Goal: Task Accomplishment & Management: Use online tool/utility

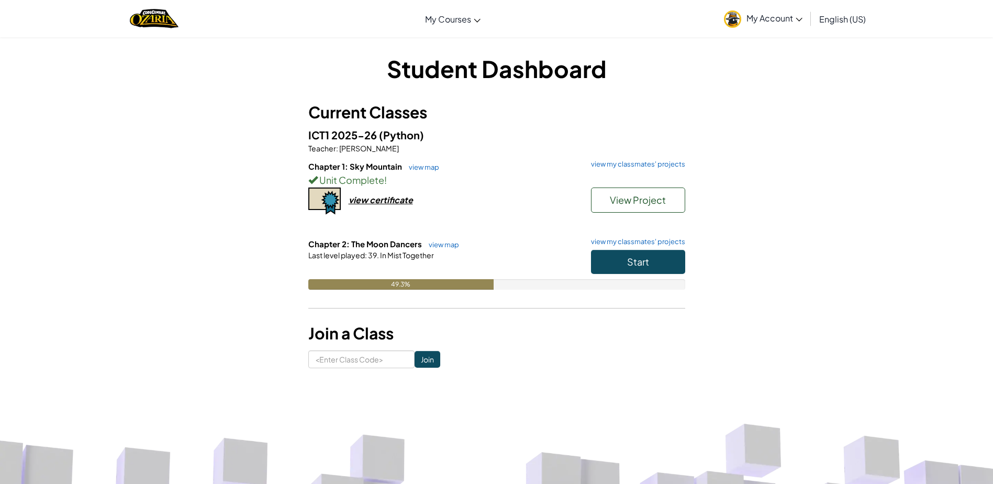
click at [954, 73] on div "Student Dashboard Current Classes ICT1 2025-26 (Python) Teacher : [PERSON_NAME]…" at bounding box center [496, 210] width 993 height 347
click at [649, 262] on button "Start" at bounding box center [638, 262] width 94 height 24
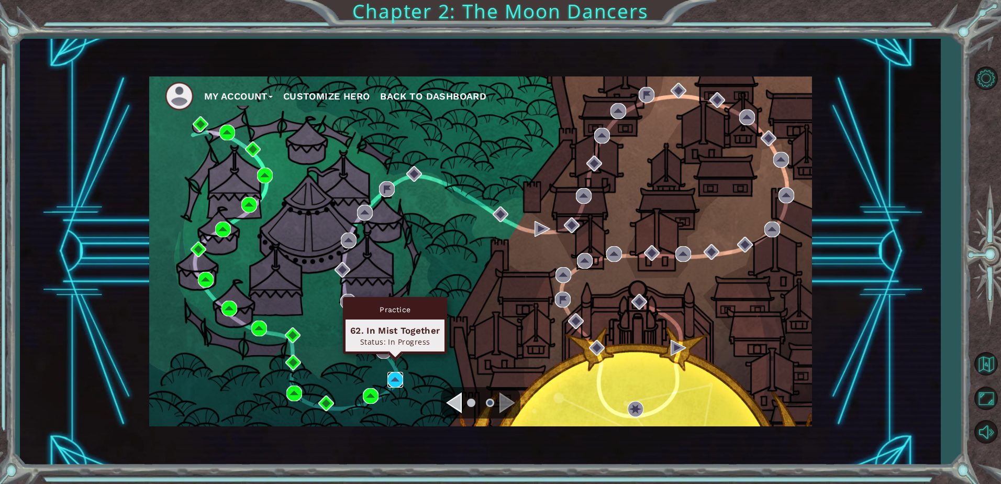
click at [396, 380] on img at bounding box center [395, 380] width 16 height 16
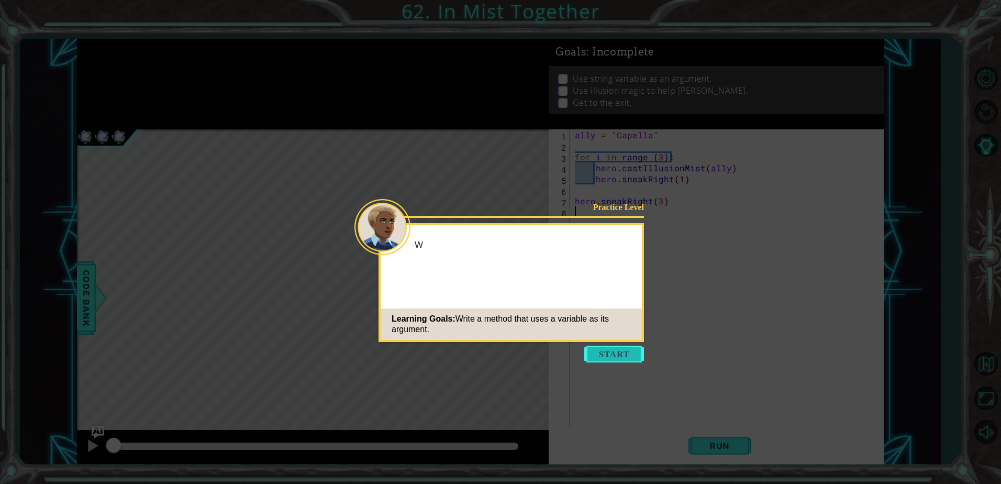
click at [610, 355] on button "Start" at bounding box center [614, 354] width 60 height 17
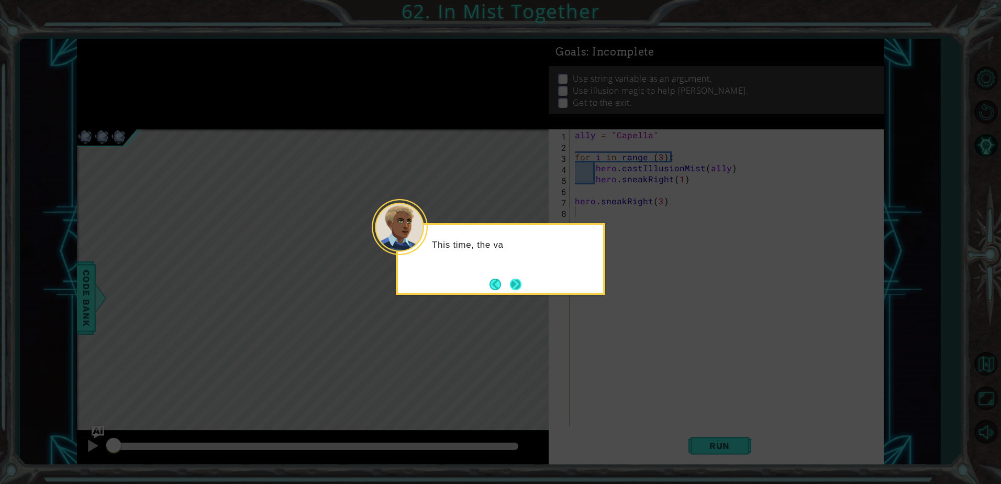
click at [510, 280] on button "Next" at bounding box center [516, 285] width 12 height 12
click at [509, 280] on button "Next" at bounding box center [515, 284] width 12 height 12
click at [510, 279] on button "Next" at bounding box center [516, 285] width 12 height 12
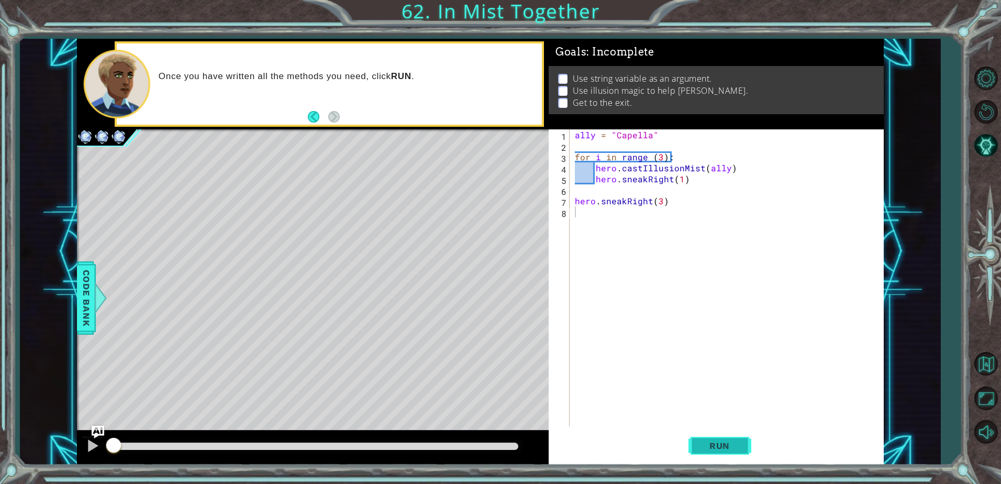
click at [717, 449] on span "Run" at bounding box center [719, 445] width 41 height 10
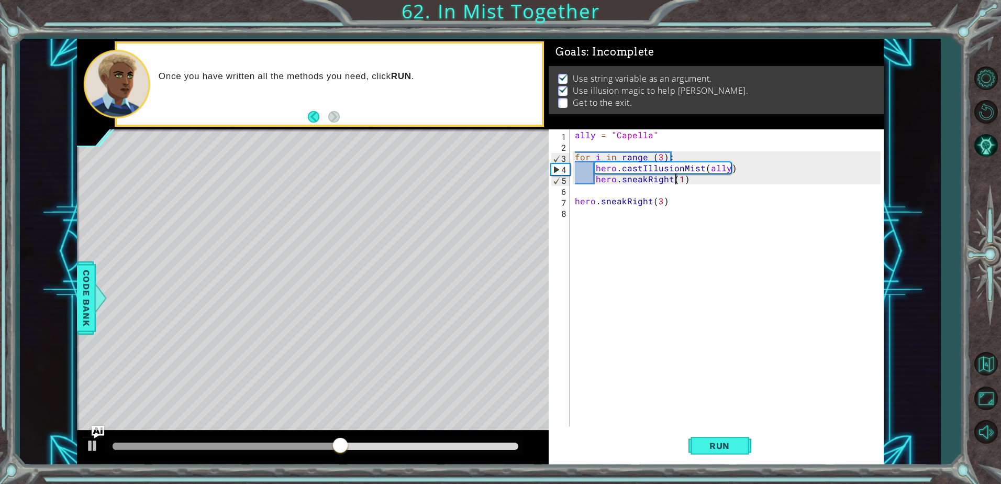
click at [677, 180] on div "ally = "Capella" for i in range ( 3 ) : hero . castIllusionMist ( ally ) hero .…" at bounding box center [729, 288] width 313 height 319
click at [660, 203] on div "ally = "Capella" for i in range ( 3 ) : hero . castIllusionMist ( ally ) hero .…" at bounding box center [729, 288] width 313 height 319
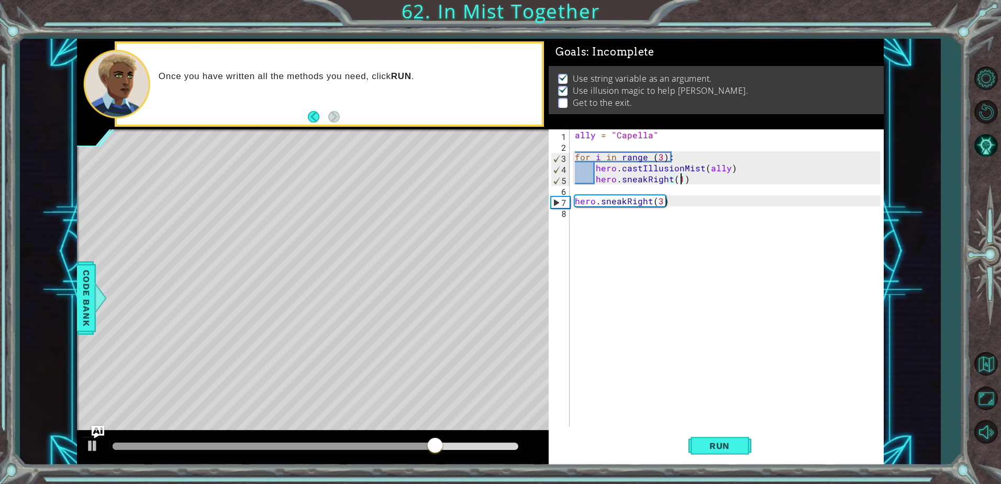
click at [679, 179] on div "ally = "Capella" for i in range ( 3 ) : hero . castIllusionMist ( ally ) hero .…" at bounding box center [729, 288] width 313 height 319
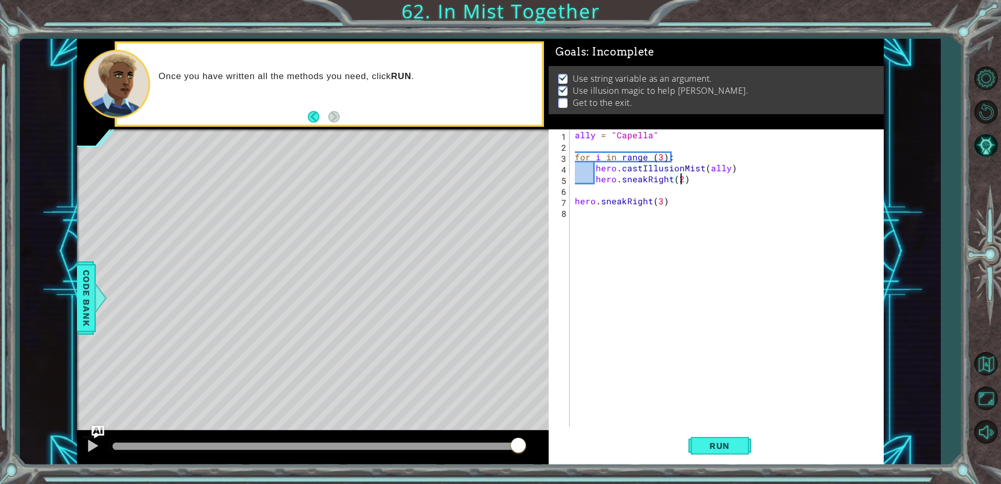
scroll to position [0, 6]
type textarea "hero.sneakRight(2)"
click at [716, 441] on span "Run" at bounding box center [719, 445] width 41 height 10
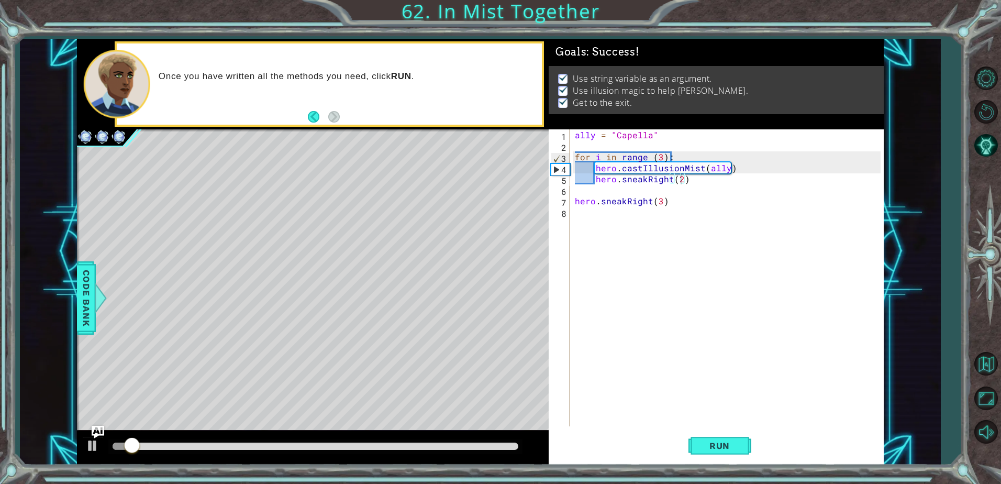
drag, startPoint x: 495, startPoint y: 442, endPoint x: 528, endPoint y: 452, distance: 34.6
click at [528, 452] on div at bounding box center [313, 448] width 472 height 34
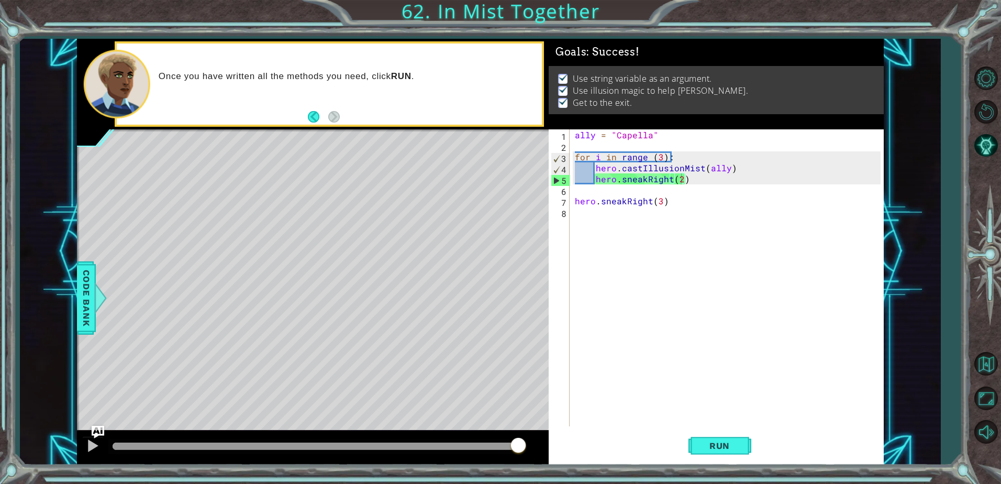
drag, startPoint x: 510, startPoint y: 445, endPoint x: 598, endPoint y: 438, distance: 87.7
click at [539, 440] on div at bounding box center [313, 448] width 472 height 34
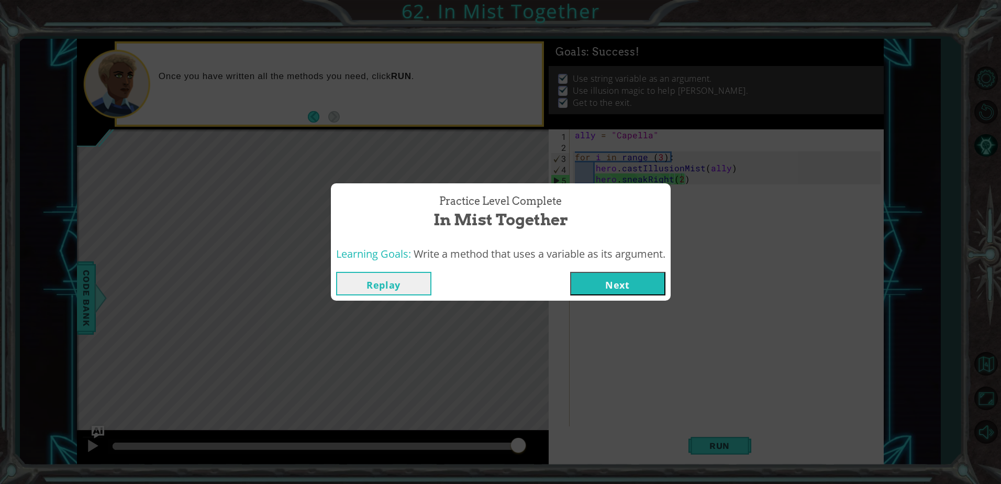
click at [624, 281] on button "Next" at bounding box center [617, 284] width 95 height 24
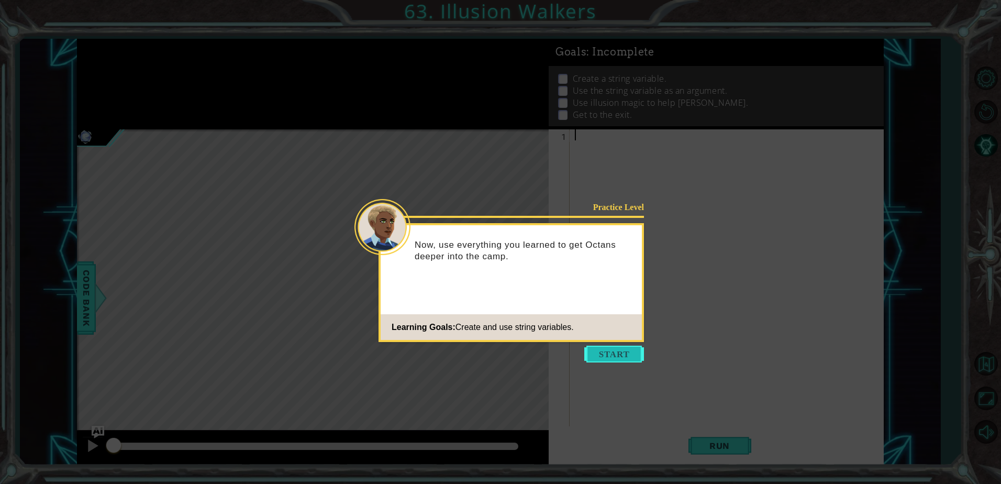
click at [598, 350] on button "Start" at bounding box center [614, 354] width 60 height 17
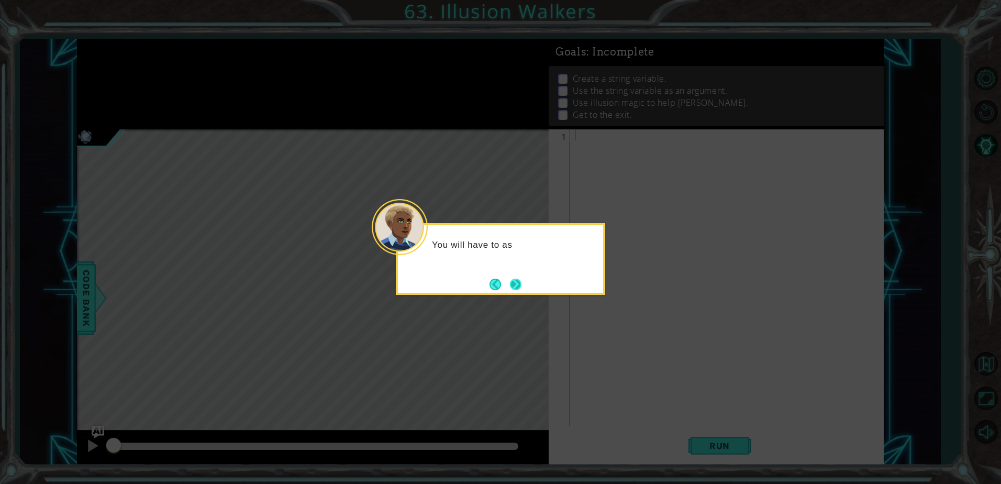
click at [517, 285] on button "Next" at bounding box center [516, 285] width 12 height 12
click at [517, 285] on button "Next" at bounding box center [515, 284] width 13 height 13
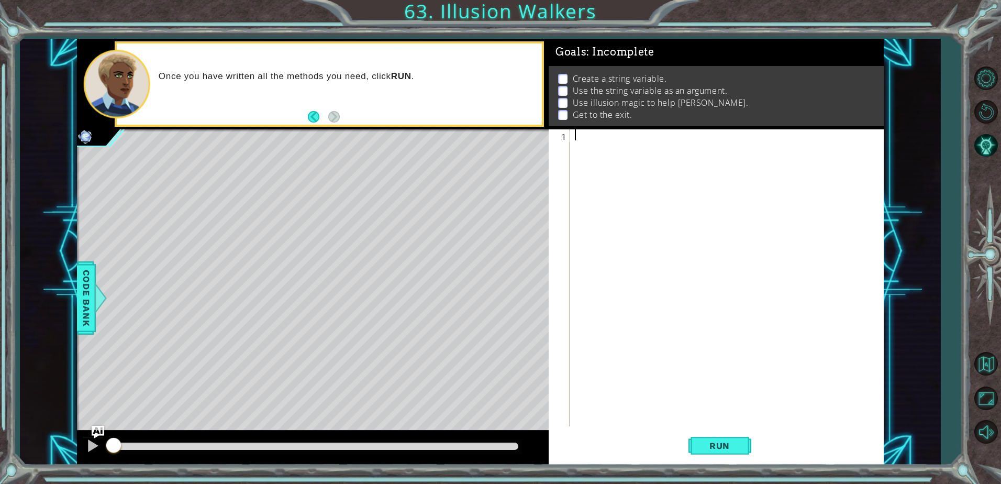
type textarea "c"
type textarea "s"
type textarea "v"
type textarea "s"
type textarea "a"
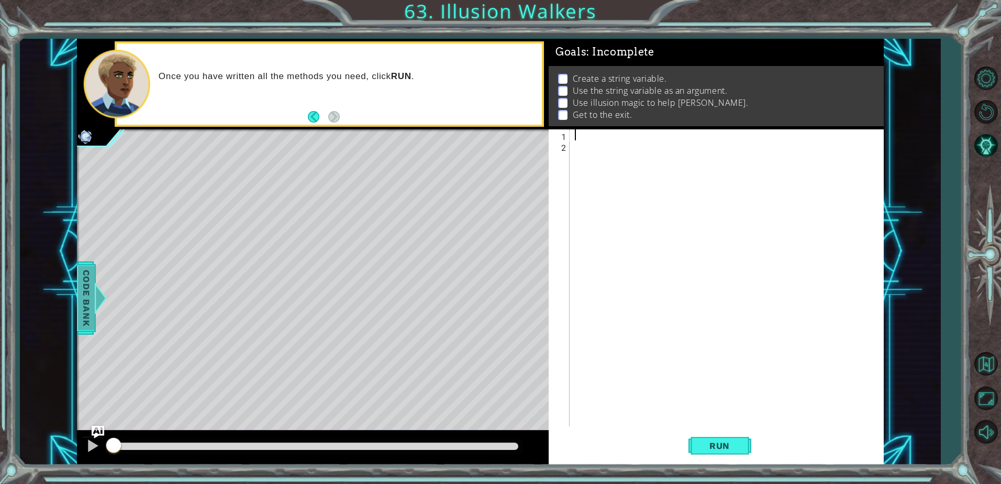
click at [87, 310] on span "Code Bank" at bounding box center [86, 298] width 17 height 64
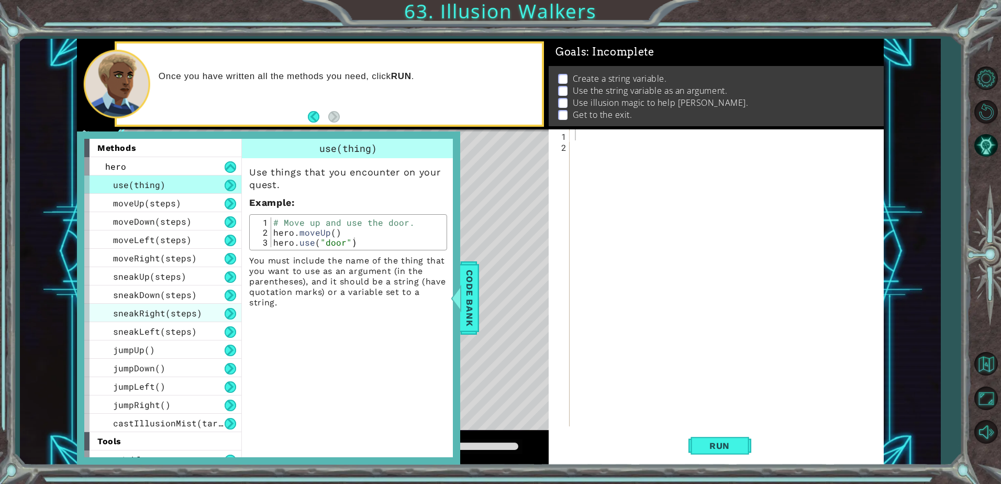
scroll to position [11, 0]
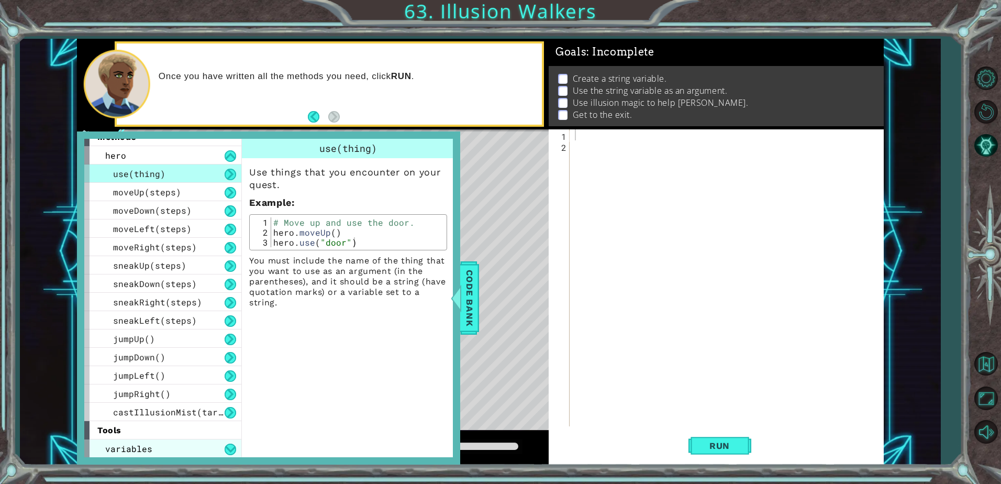
click at [166, 449] on div "variables" at bounding box center [162, 448] width 157 height 18
click at [166, 448] on div "variables" at bounding box center [162, 448] width 157 height 18
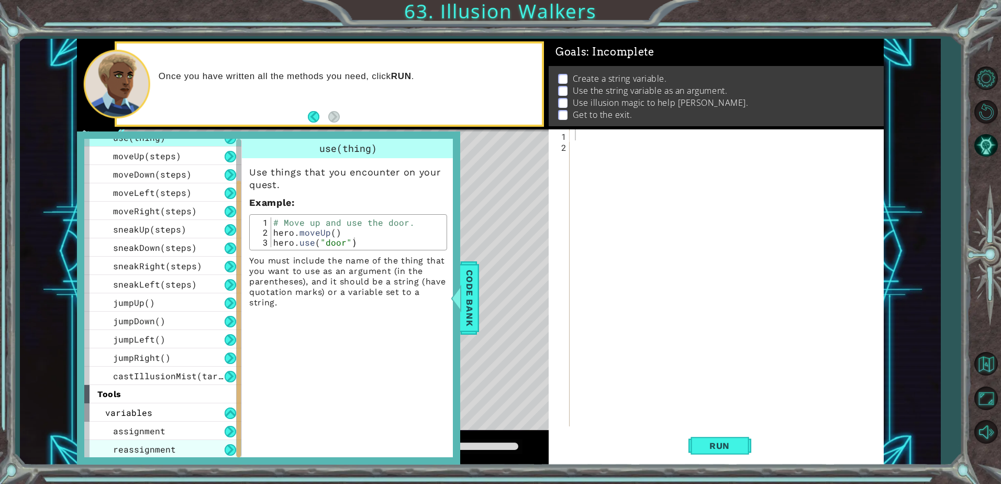
scroll to position [48, 0]
click at [165, 436] on div "assignment" at bounding box center [162, 430] width 157 height 18
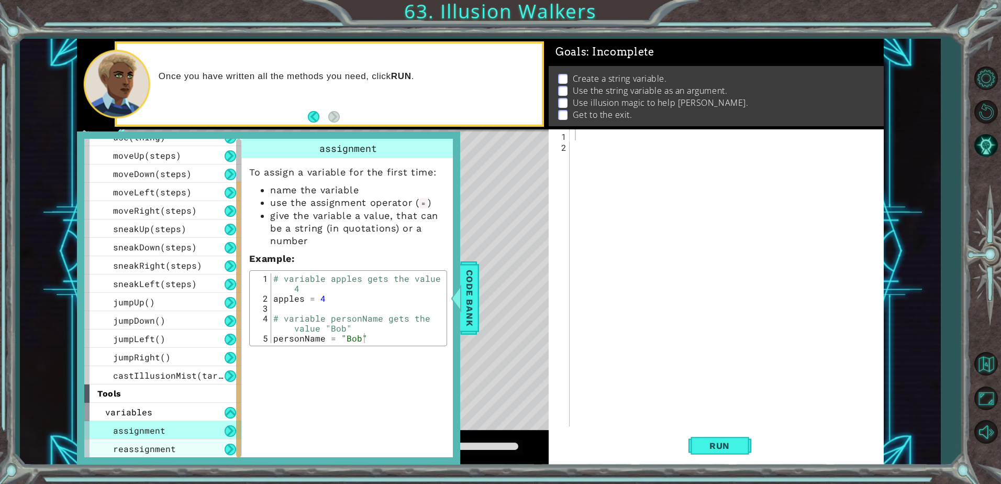
click at [168, 453] on span "reassignment" at bounding box center [144, 448] width 63 height 11
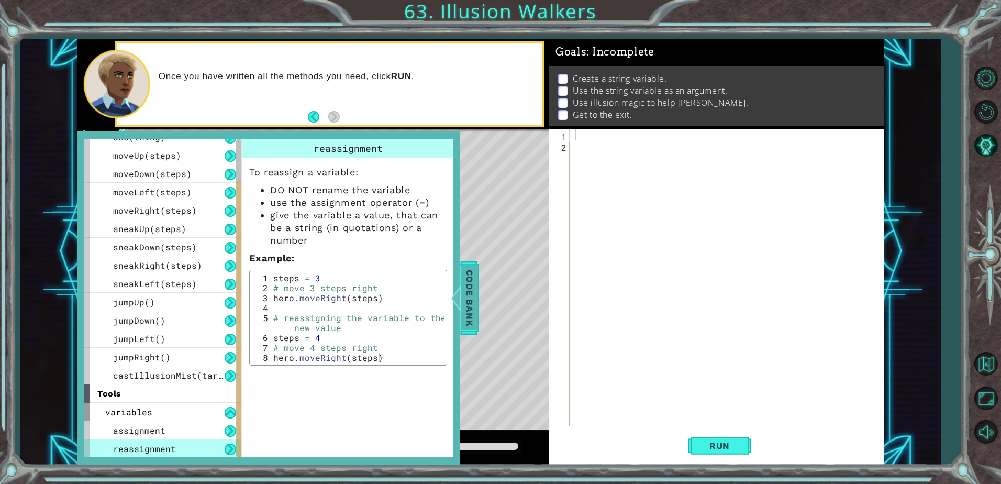
click at [468, 296] on span "Code Bank" at bounding box center [469, 298] width 17 height 64
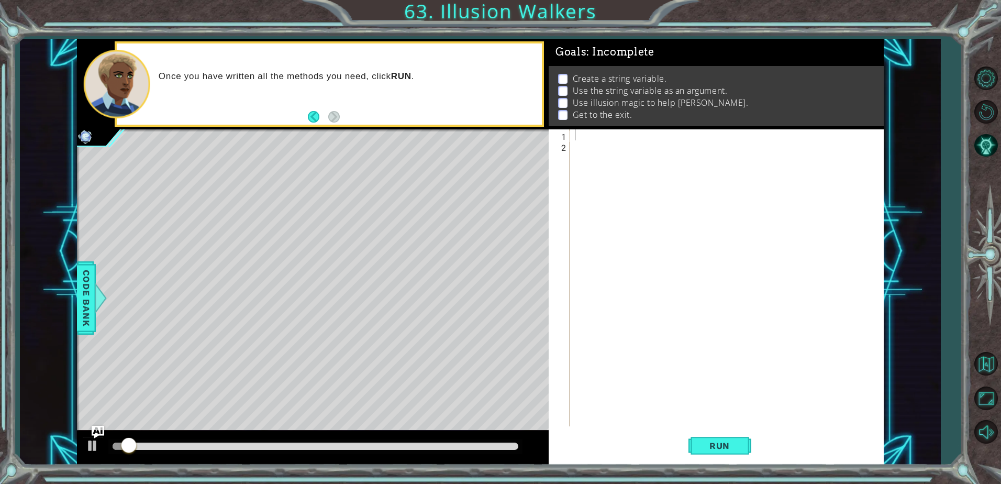
click at [726, 142] on div at bounding box center [729, 288] width 313 height 319
type textarea "s"
type textarea "steps ="
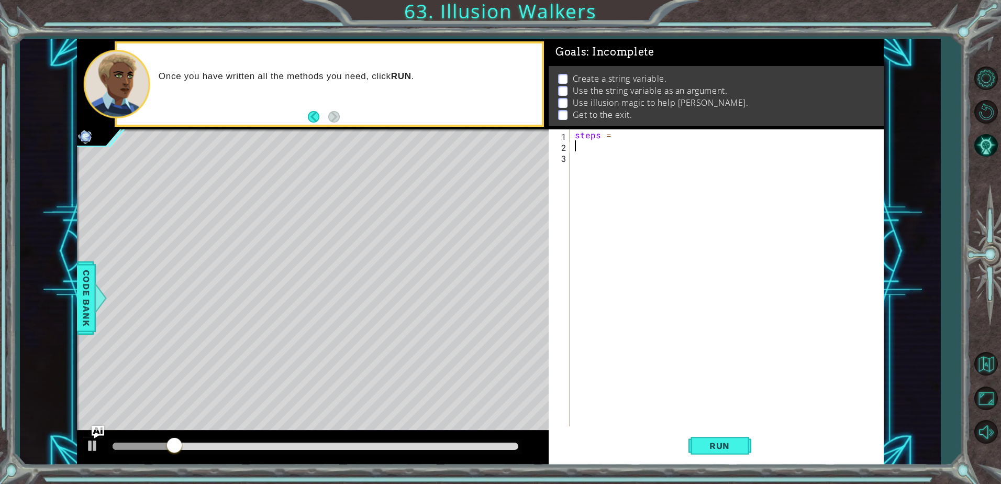
type textarea "steps ="
type textarea "steps = 2"
type textarea "for i in range(2):"
click at [699, 196] on div "steps = 2 for i in range ( 2 ) :" at bounding box center [729, 288] width 313 height 319
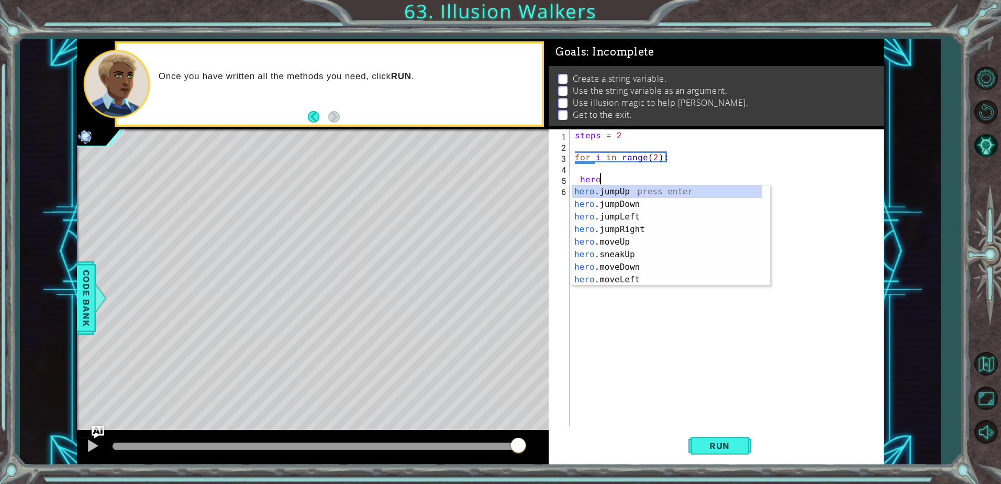
scroll to position [0, 1]
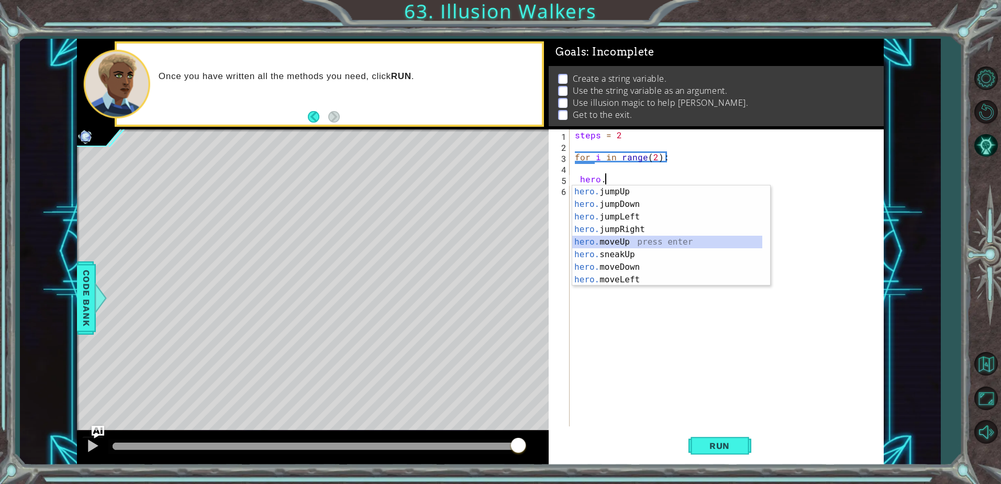
click at [655, 239] on div "hero. jumpUp press enter hero. jumpDown press enter hero. jumpLeft press enter …" at bounding box center [667, 248] width 190 height 126
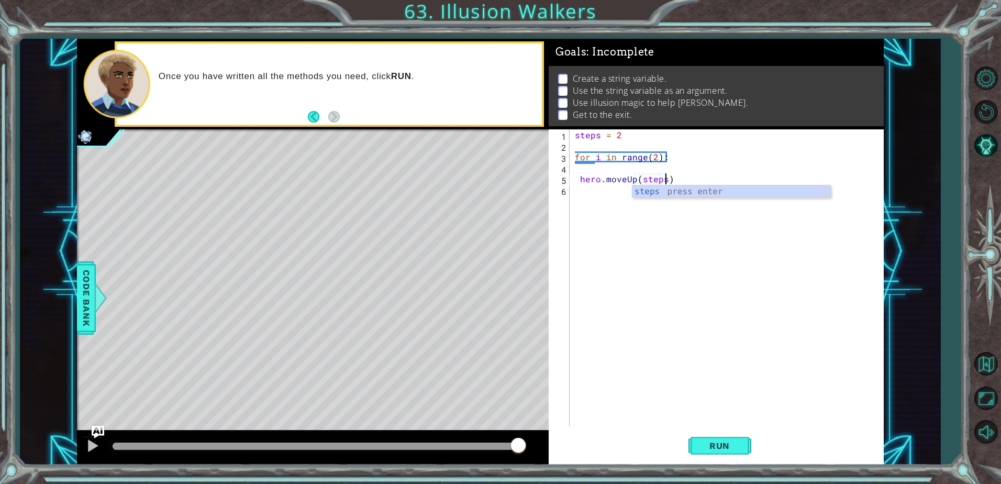
type textarea "hero.moveUp(steps)"
click at [674, 178] on div "steps = 2 for i in range ( 2 ) : hero . moveUp ( steps )" at bounding box center [729, 288] width 313 height 319
type textarea "hero.moveUp(steps)"
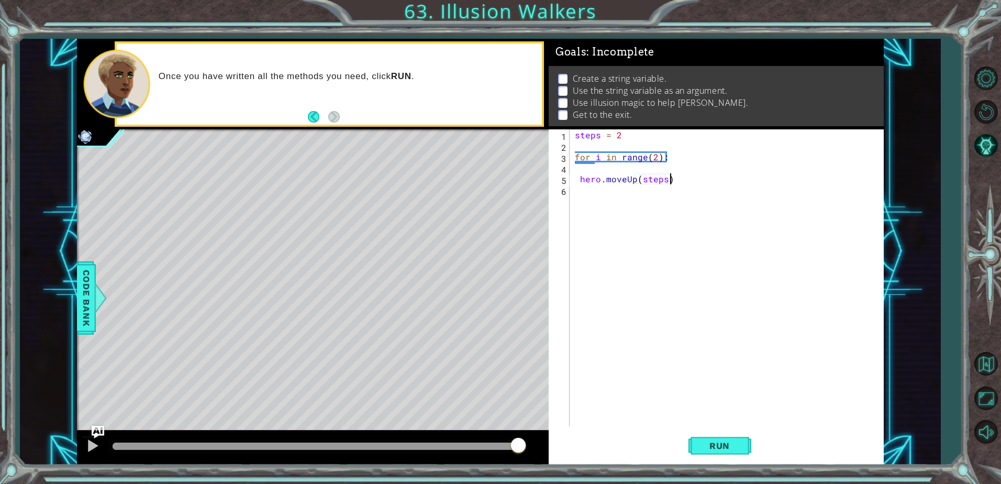
click at [580, 181] on div "steps = 2 for i in range ( 2 ) : hero . moveUp ( steps )" at bounding box center [729, 288] width 313 height 319
click at [584, 180] on div "steps = 2 for i in range ( 2 ) : hero . moveUp ( steps )" at bounding box center [729, 288] width 313 height 319
click at [721, 441] on span "Run" at bounding box center [719, 445] width 41 height 10
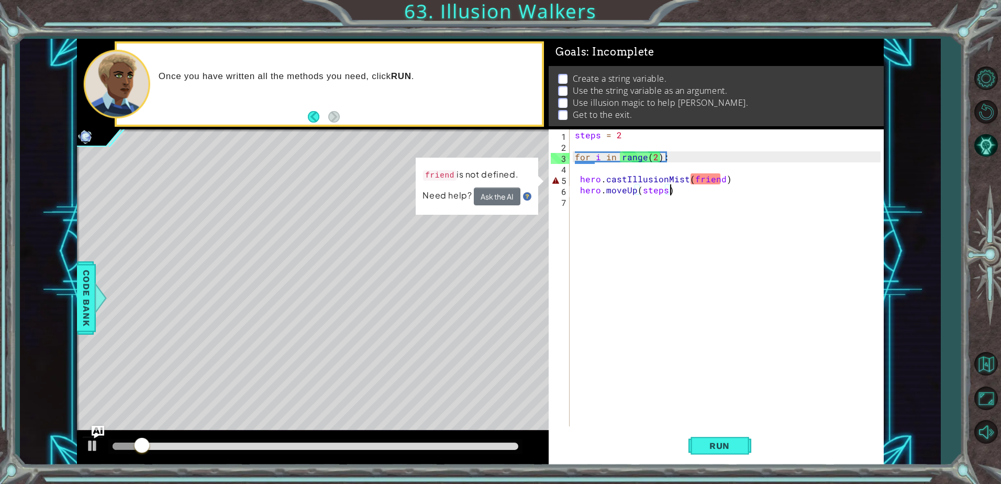
click at [717, 185] on div "steps = 2 for i in range ( 2 ) : hero . castIllusionMist ( friend ) hero . move…" at bounding box center [729, 288] width 313 height 319
drag, startPoint x: 719, startPoint y: 185, endPoint x: 708, endPoint y: 185, distance: 11.0
click at [708, 185] on div "steps = 2 for i in range ( 2 ) : hero . castIllusionMist ( friend ) hero . move…" at bounding box center [729, 288] width 313 height 319
drag, startPoint x: 721, startPoint y: 183, endPoint x: 690, endPoint y: 182, distance: 31.4
click at [690, 182] on div "steps = 2 for i in range ( 2 ) : hero . castIllusionMist ( friend ) hero . move…" at bounding box center [729, 288] width 313 height 319
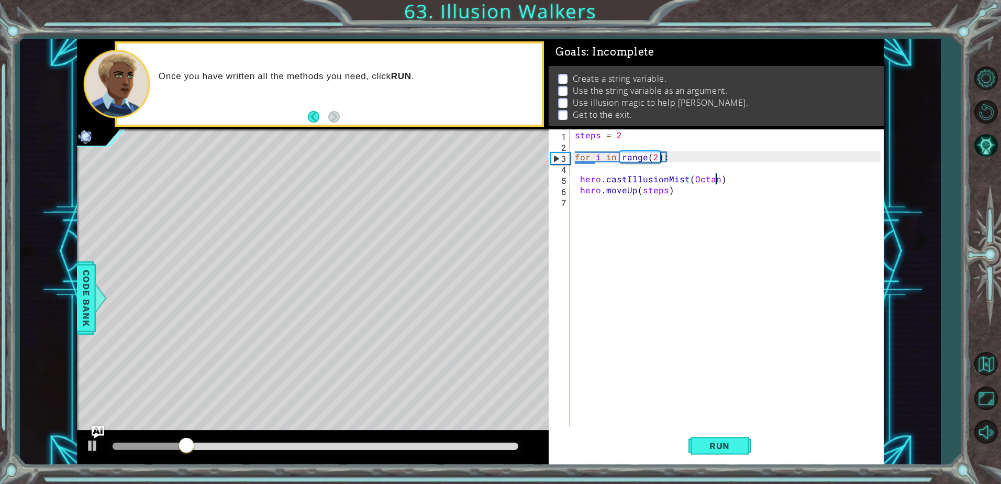
scroll to position [0, 9]
click at [705, 445] on span "Run" at bounding box center [719, 445] width 41 height 10
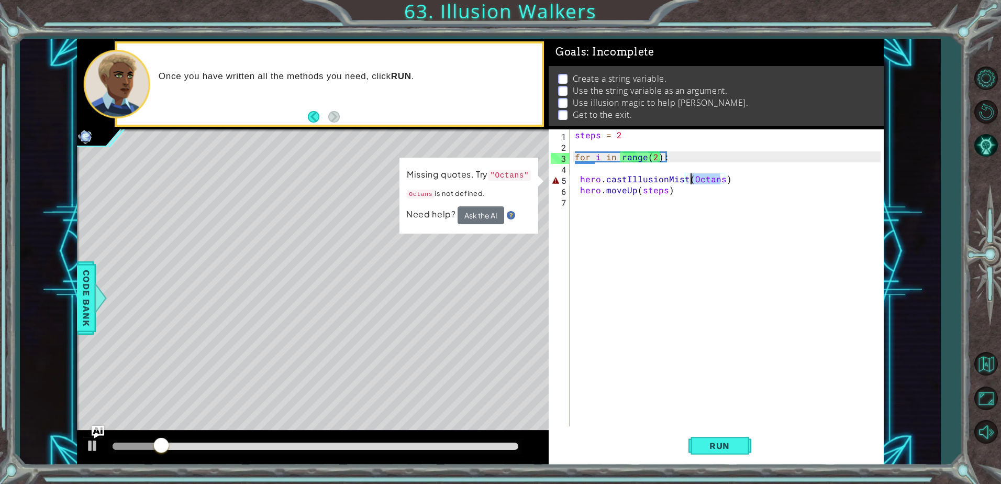
drag, startPoint x: 720, startPoint y: 182, endPoint x: 688, endPoint y: 180, distance: 32.0
click at [688, 180] on div "steps = 2 for i in range ( 2 ) : hero . castIllusionMist ( Octans ) hero . move…" at bounding box center [729, 288] width 313 height 319
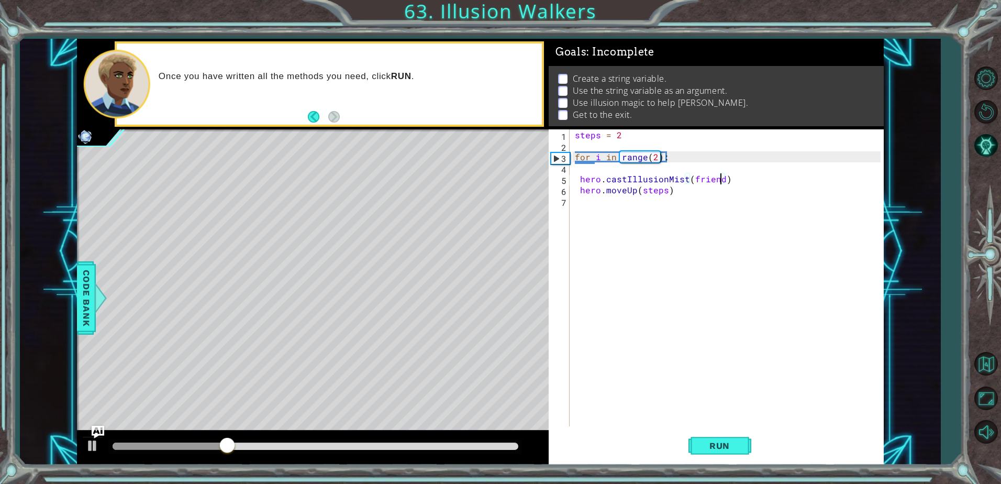
click at [577, 140] on div "steps = 2 for i in range ( 2 ) : hero . castIllusionMist ( friend ) hero . move…" at bounding box center [729, 288] width 313 height 319
type textarea "steps = 2"
click at [581, 148] on div "steps = 2 for i in range ( 2 ) : hero . castIllusionMist ( friend ) hero . move…" at bounding box center [729, 288] width 313 height 319
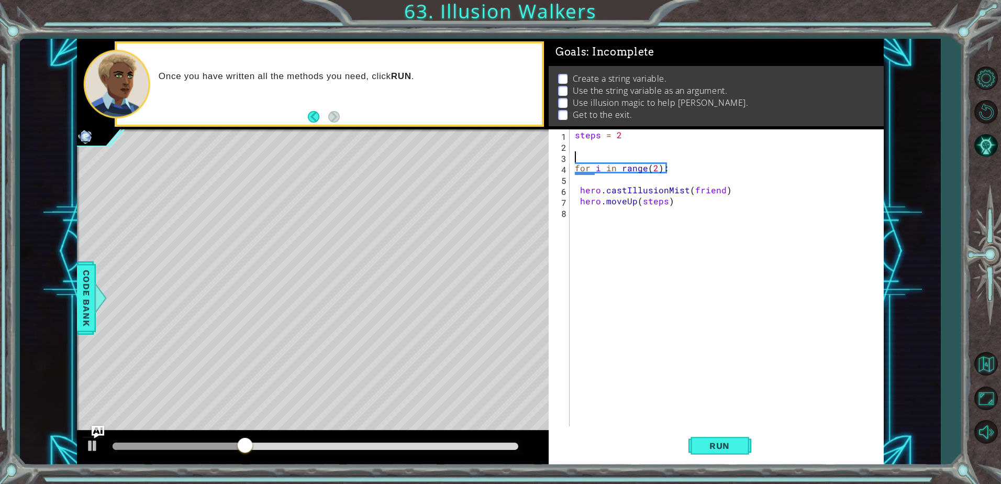
scroll to position [0, 0]
click at [581, 148] on div "steps = 2 for i in range ( 2 ) : hero . castIllusionMist ( friend ) hero . move…" at bounding box center [729, 288] width 313 height 319
click at [729, 441] on span "Run" at bounding box center [719, 445] width 41 height 10
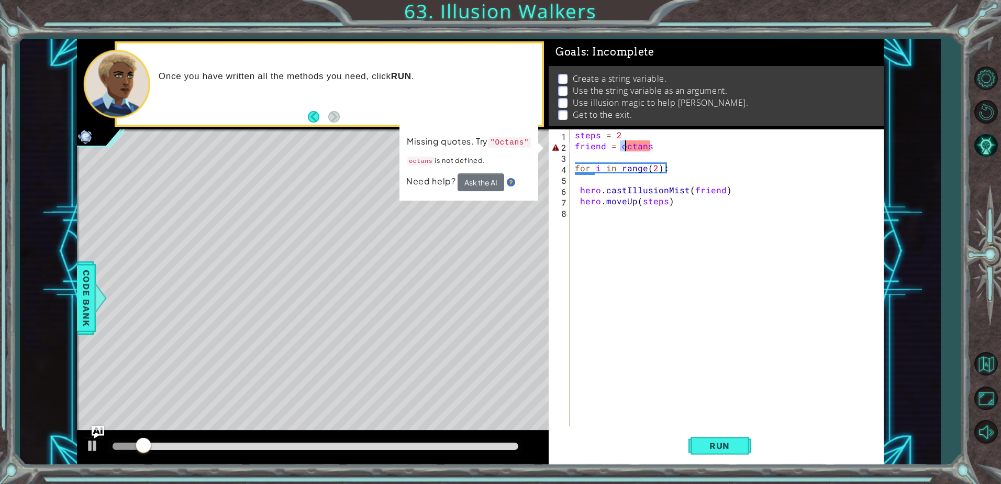
drag, startPoint x: 622, startPoint y: 145, endPoint x: 626, endPoint y: 140, distance: 6.0
click at [624, 146] on div "steps = 2 friend = octans for i in range ( 2 ) : hero . castIllusionMist ( frie…" at bounding box center [729, 288] width 313 height 319
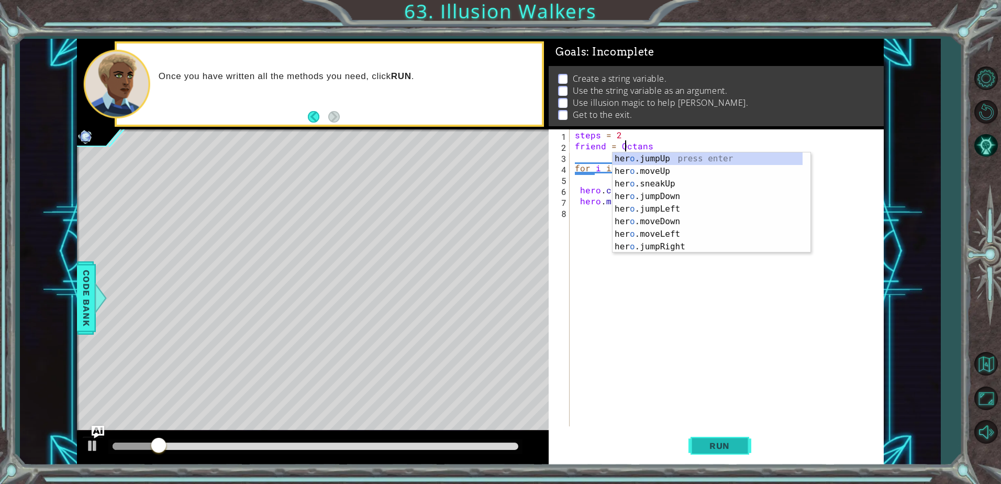
type textarea "friend = [PERSON_NAME]"
click at [736, 447] on span "Run" at bounding box center [719, 445] width 41 height 10
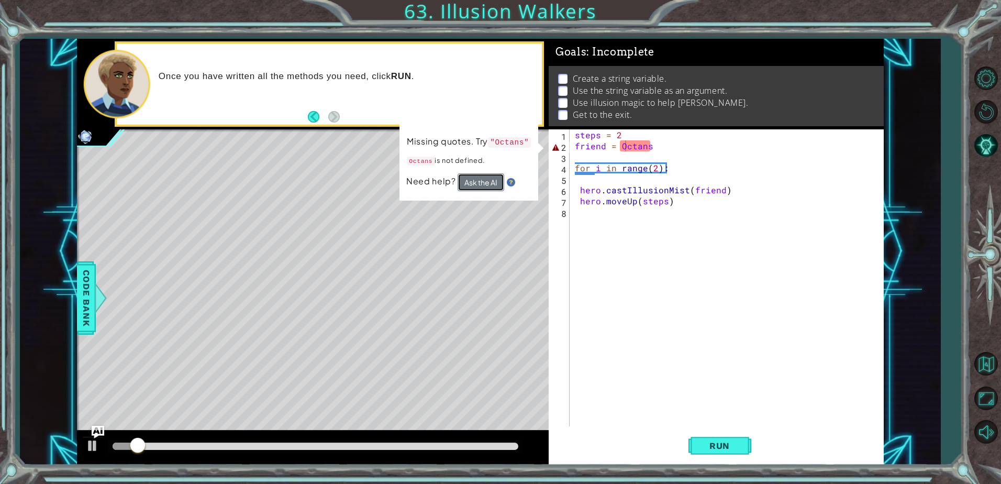
click at [496, 177] on button "Ask the AI" at bounding box center [481, 182] width 47 height 18
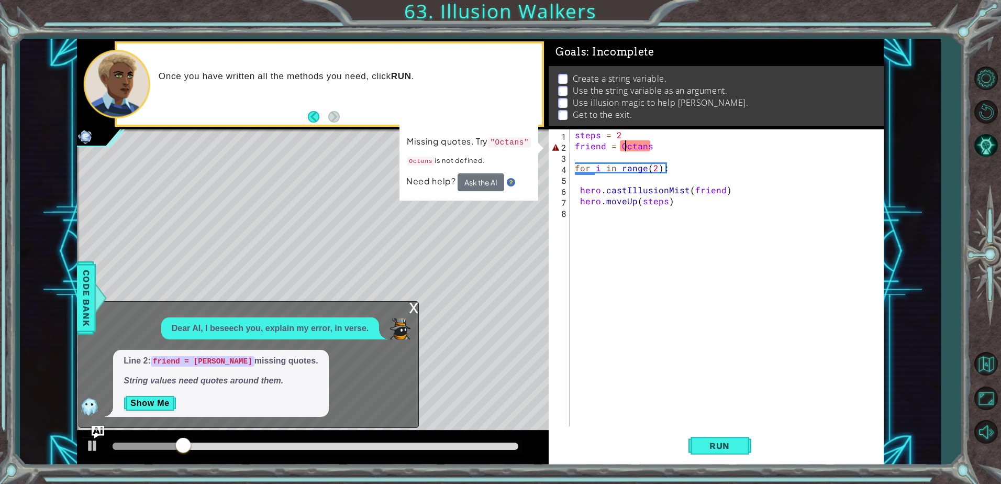
click at [412, 311] on div "x" at bounding box center [413, 307] width 9 height 10
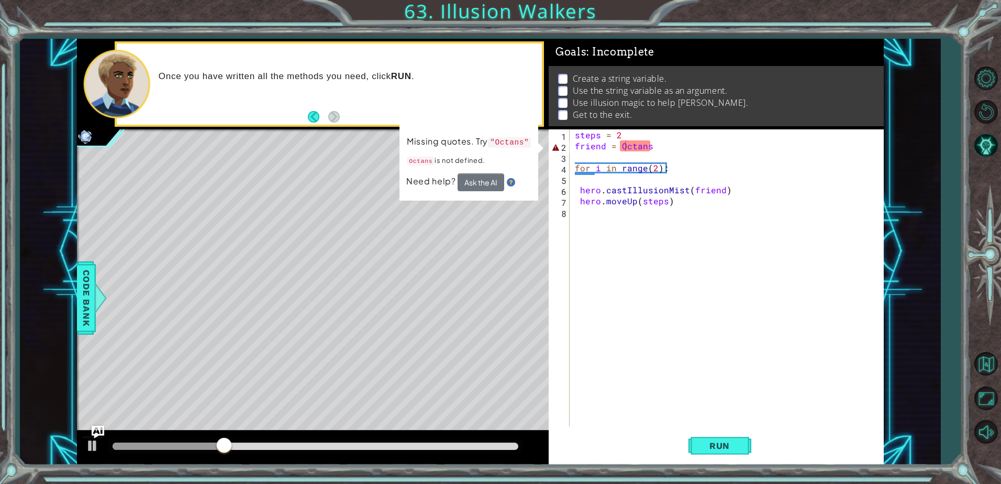
scroll to position [0, 0]
click at [642, 210] on div "steps = 2 friend = [PERSON_NAME] for i in range ( 2 ) : hero . castIllusionMist…" at bounding box center [729, 288] width 313 height 319
click at [619, 147] on div "steps = 2 friend = [PERSON_NAME] for i in range ( 2 ) : hero . castIllusionMist…" at bounding box center [729, 288] width 313 height 319
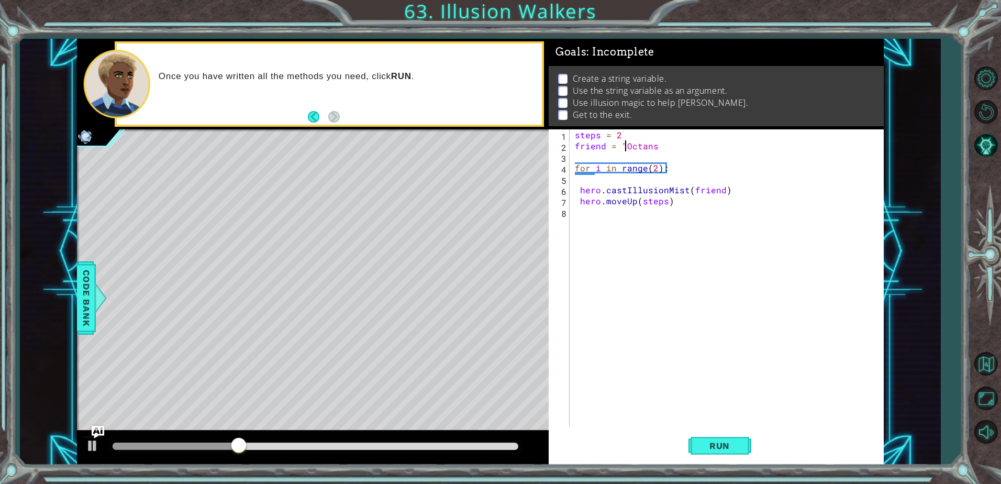
click at [654, 148] on div "steps = 2 friend = "Octans for i in range ( 2 ) : hero . castIllusionMist ( fri…" at bounding box center [729, 288] width 313 height 319
click at [693, 191] on div "steps = 2 friend = "Octans" for i in range ( 2 ) : hero . castIllusionMist ( fr…" at bounding box center [729, 288] width 313 height 319
click at [727, 193] on div "steps = 2 friend = "Octans" for i in range ( 2 ) : hero . castIllusionMist ( "f…" at bounding box center [729, 288] width 313 height 319
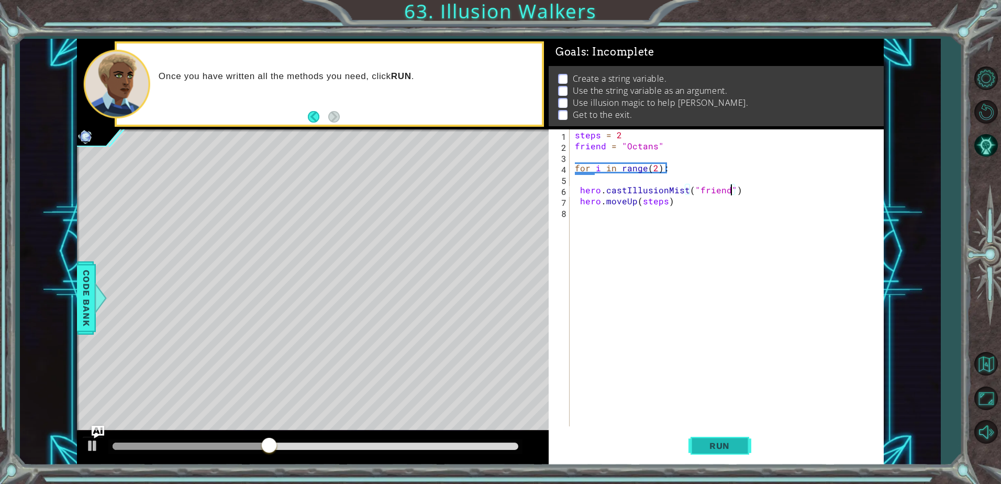
click at [719, 446] on span "Run" at bounding box center [719, 445] width 41 height 10
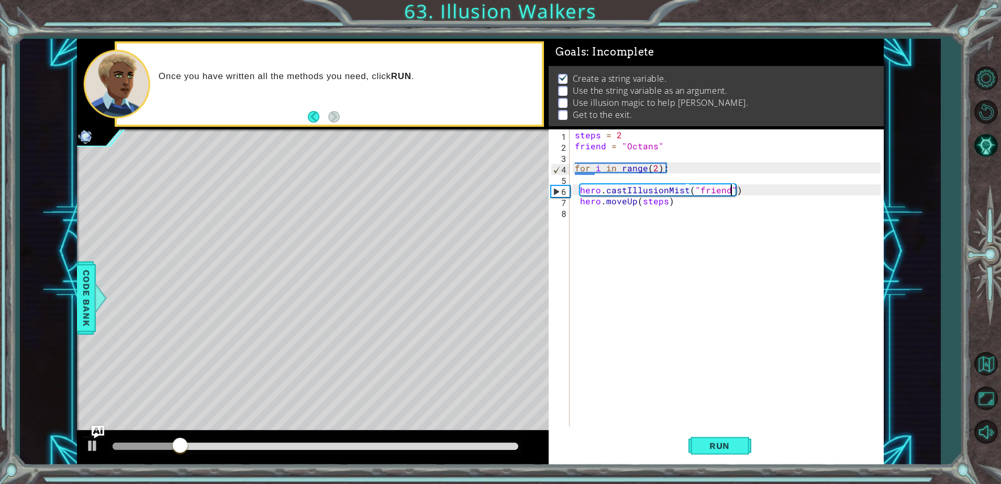
scroll to position [5, 0]
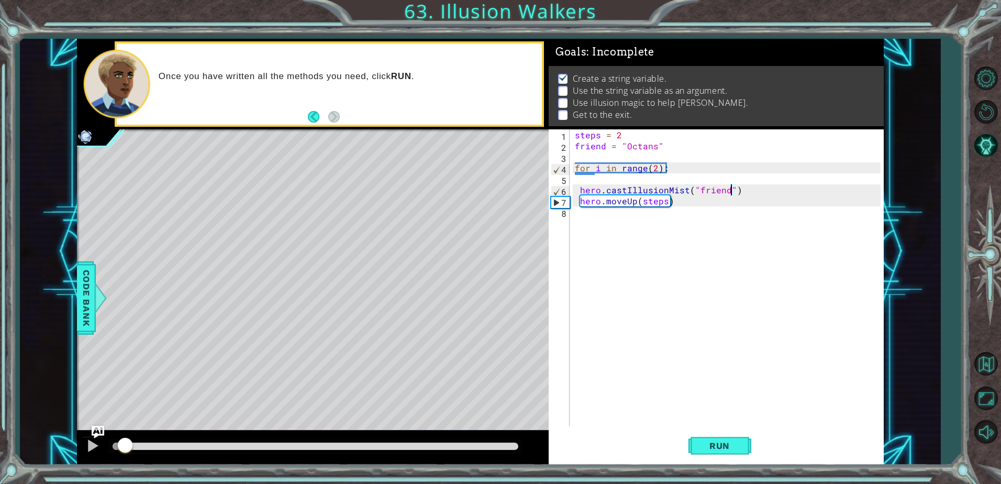
drag, startPoint x: 270, startPoint y: 443, endPoint x: 53, endPoint y: 431, distance: 216.6
click at [17, 436] on div "1 2 3 4 5 6 7 8 steps = 2 friend = "Octans" for i in range ( 2 ) : hero . castI…" at bounding box center [500, 242] width 1001 height 484
click at [727, 195] on div "steps = 2 friend = "Octans" for i in range ( 2 ) : hero . castIllusionMist ( "f…" at bounding box center [729, 288] width 313 height 319
click at [698, 192] on div "steps = 2 friend = "Octans" for i in range ( 2 ) : hero . castIllusionMist ( "f…" at bounding box center [729, 288] width 313 height 319
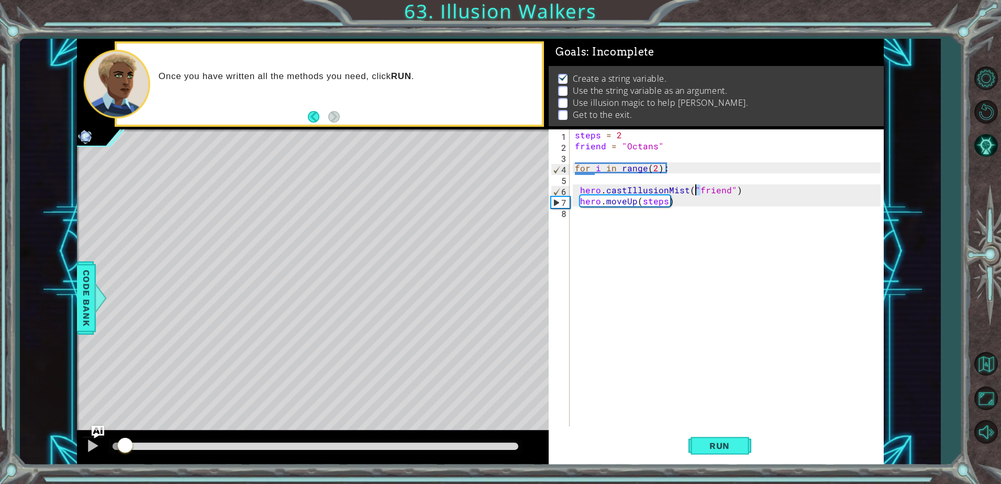
click at [697, 192] on div "steps = 2 friend = "Octans" for i in range ( 2 ) : hero . castIllusionMist ( "f…" at bounding box center [729, 288] width 313 height 319
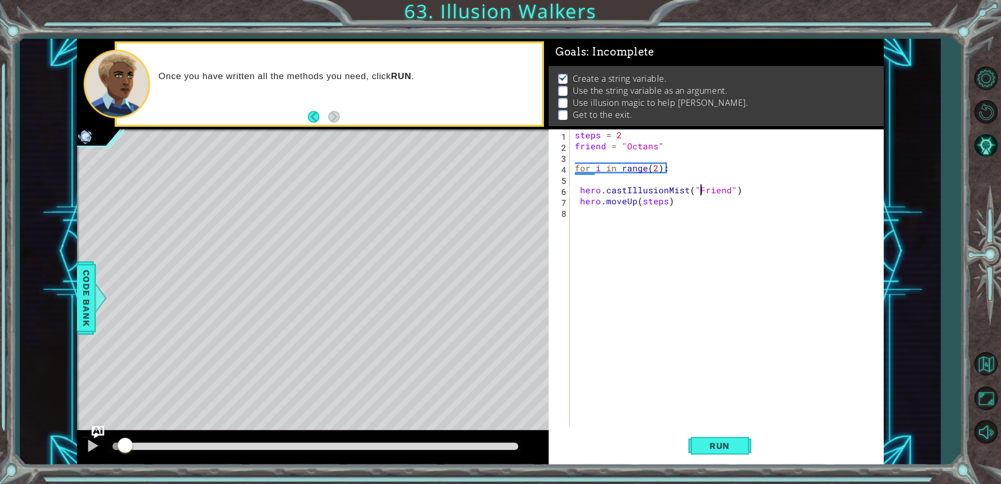
scroll to position [0, 8]
click at [730, 442] on span "Run" at bounding box center [719, 445] width 41 height 10
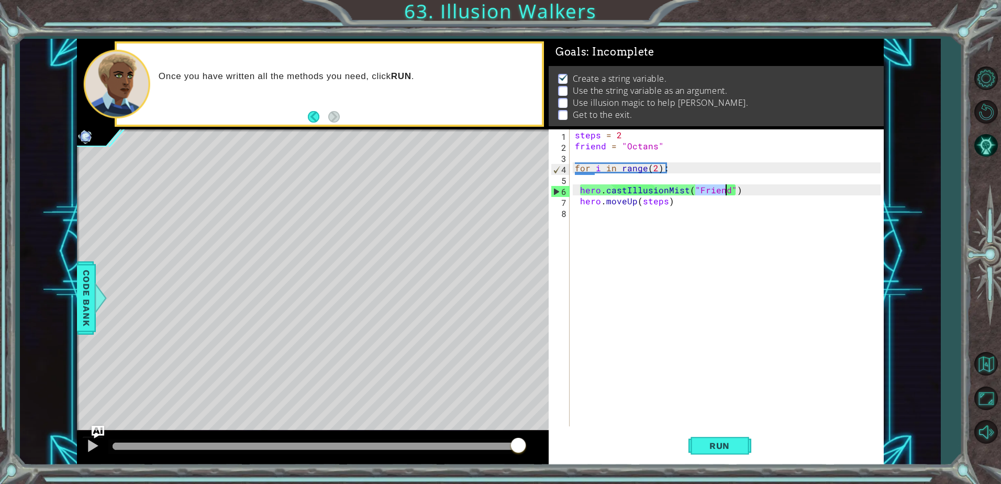
drag, startPoint x: 696, startPoint y: 192, endPoint x: 724, endPoint y: 192, distance: 28.3
click at [724, 192] on div "steps = 2 friend = "Octans" for i in range ( 2 ) : hero . castIllusionMist ( "F…" at bounding box center [729, 288] width 313 height 319
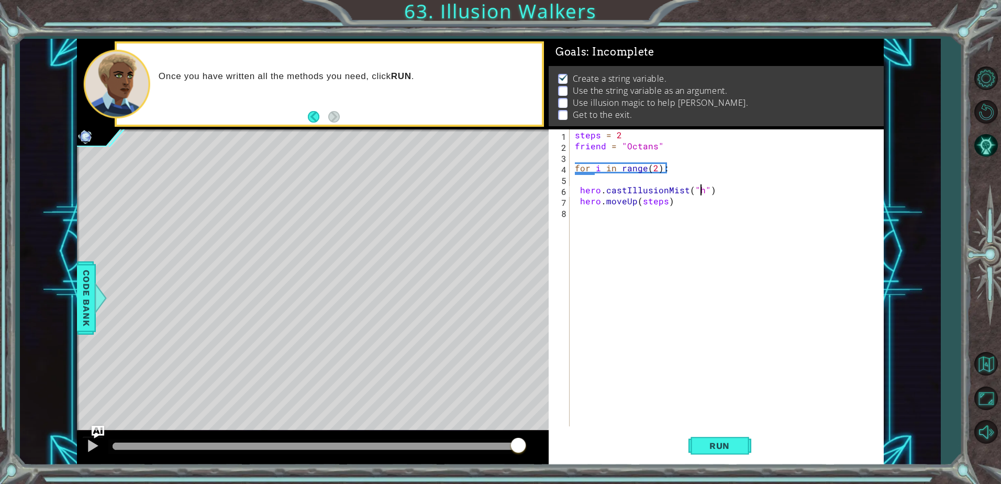
scroll to position [0, 8]
click at [706, 444] on span "Run" at bounding box center [719, 445] width 41 height 10
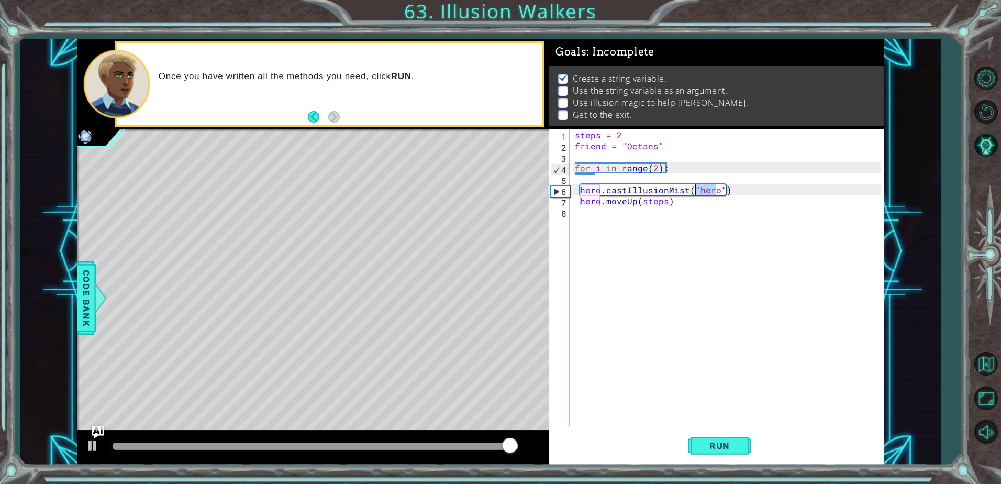
drag, startPoint x: 717, startPoint y: 195, endPoint x: 697, endPoint y: 195, distance: 19.4
click at [697, 195] on div "steps = 2 friend = "Octans" for i in range ( 2 ) : hero . castIllusionMist ( "h…" at bounding box center [729, 288] width 313 height 319
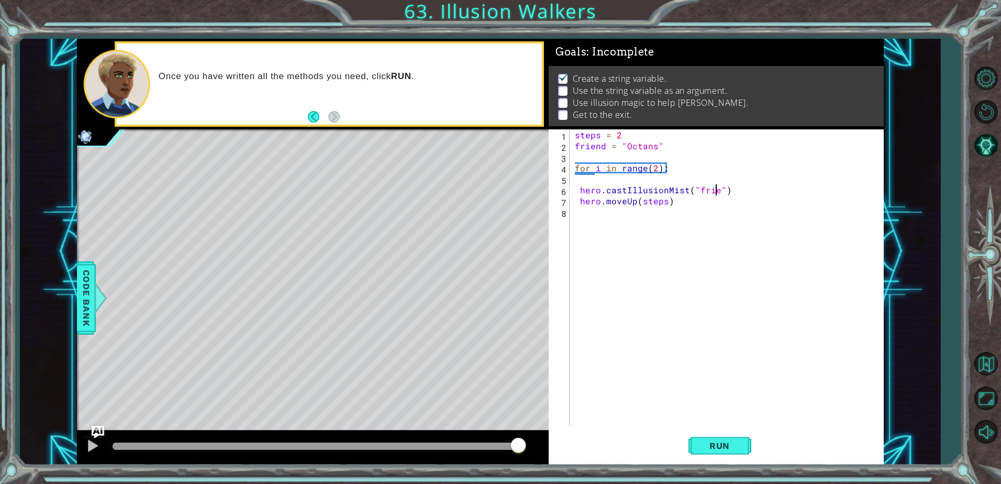
type textarea "hero.castIllusionMist("friend")"
click at [577, 191] on div "steps = 2 friend = "Octans" for i in range ( 2 ) : hero . castIllusionMist ( "f…" at bounding box center [729, 288] width 313 height 319
click at [591, 191] on div "steps = 2 friend = "Octans" for i in range ( 2 ) : hero . castIllusionMist ( "f…" at bounding box center [729, 288] width 313 height 319
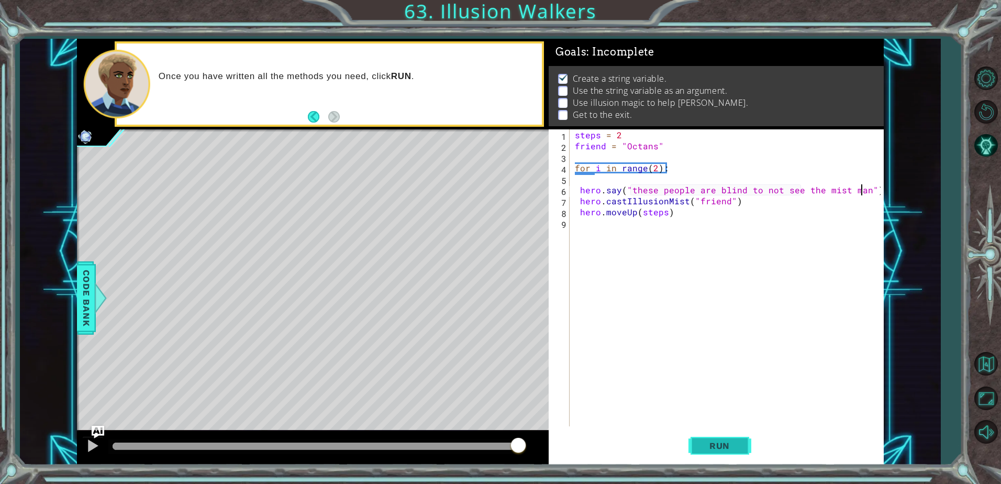
click at [724, 450] on span "Run" at bounding box center [719, 445] width 41 height 10
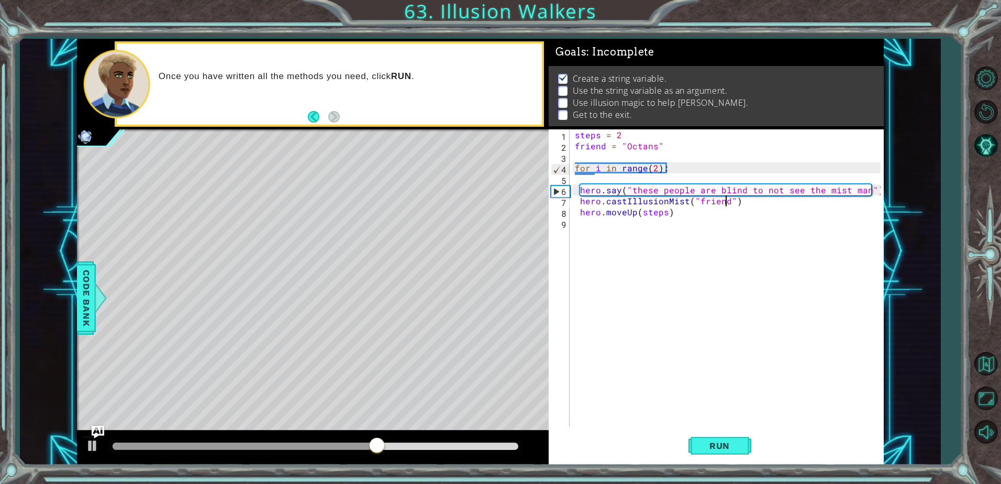
click at [727, 205] on div "steps = 2 friend = "Octans" for i in range ( 2 ) : hero . say ( "these people a…" at bounding box center [729, 288] width 313 height 319
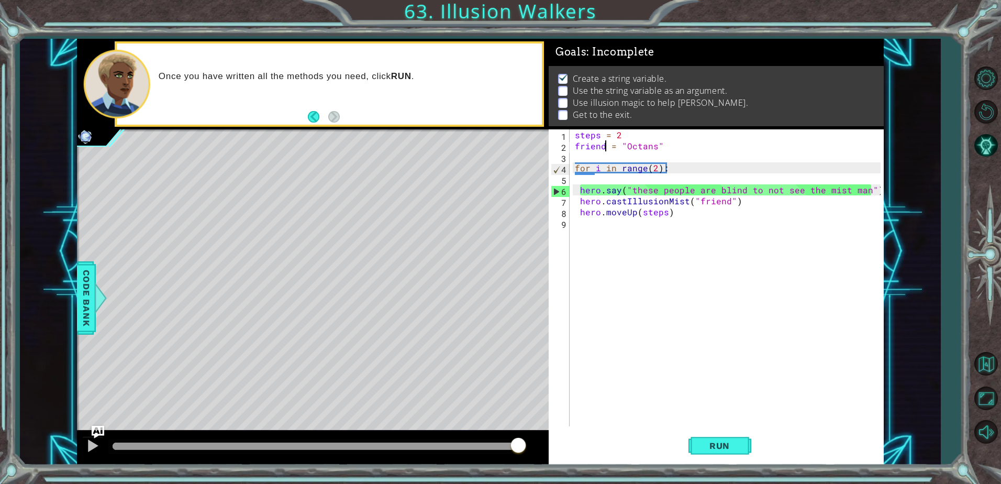
click at [605, 146] on div "steps = 2 friend = "Octans" for i in range ( 2 ) : hero . say ( "these people a…" at bounding box center [729, 288] width 313 height 319
click at [596, 151] on div "steps = 2 friend = "Octans" for i in range ( 2 ) : hero . say ( "these people a…" at bounding box center [729, 288] width 313 height 319
drag, startPoint x: 725, startPoint y: 203, endPoint x: 697, endPoint y: 205, distance: 28.3
click at [697, 205] on div "steps = 2 friend = "Octans" for i in range ( 2 ) : hero . say ( "these people a…" at bounding box center [729, 288] width 313 height 319
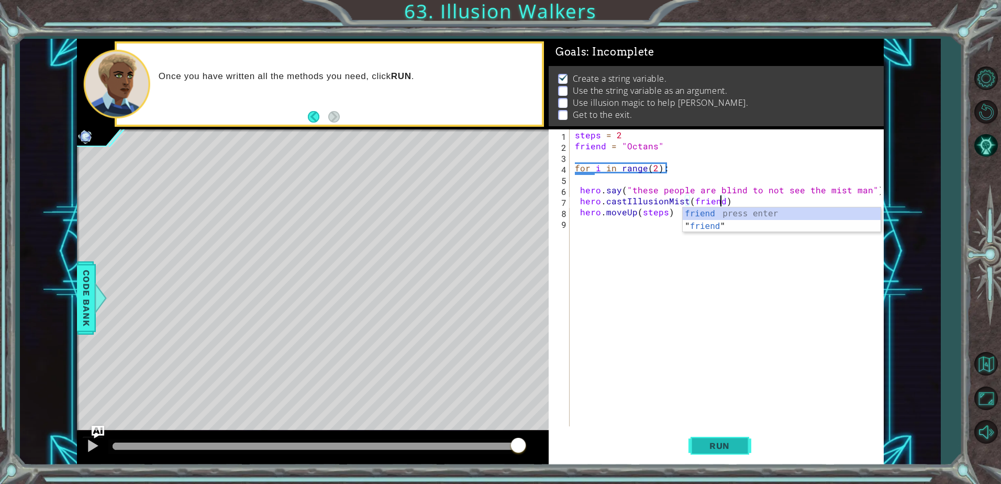
click at [720, 449] on span "Run" at bounding box center [719, 445] width 41 height 10
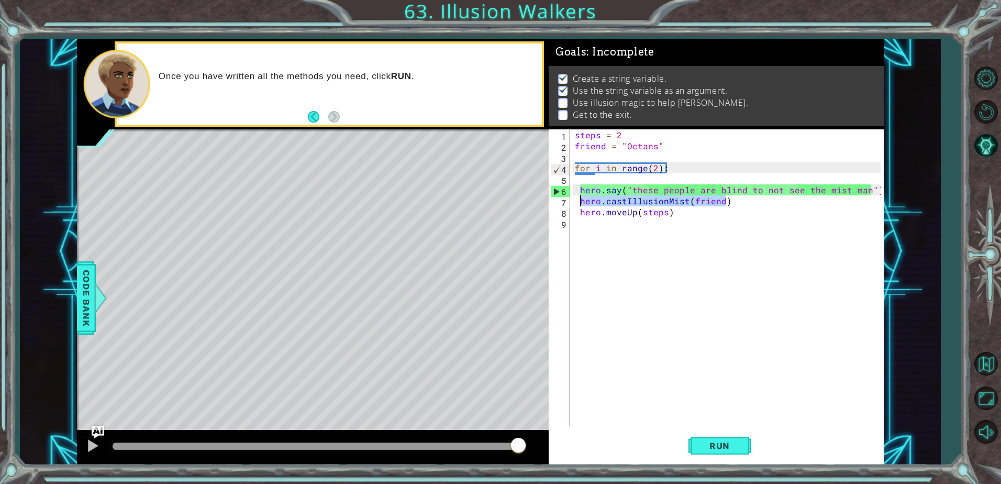
drag, startPoint x: 740, startPoint y: 205, endPoint x: 580, endPoint y: 205, distance: 160.2
click at [580, 205] on div "steps = 2 friend = "Octans" for i in range ( 2 ) : hero . say ( "these people a…" at bounding box center [729, 288] width 313 height 319
click at [616, 135] on div "steps = 2 friend = "Octans" for i in range ( 2 ) : hero . say ( "these people a…" at bounding box center [729, 288] width 313 height 319
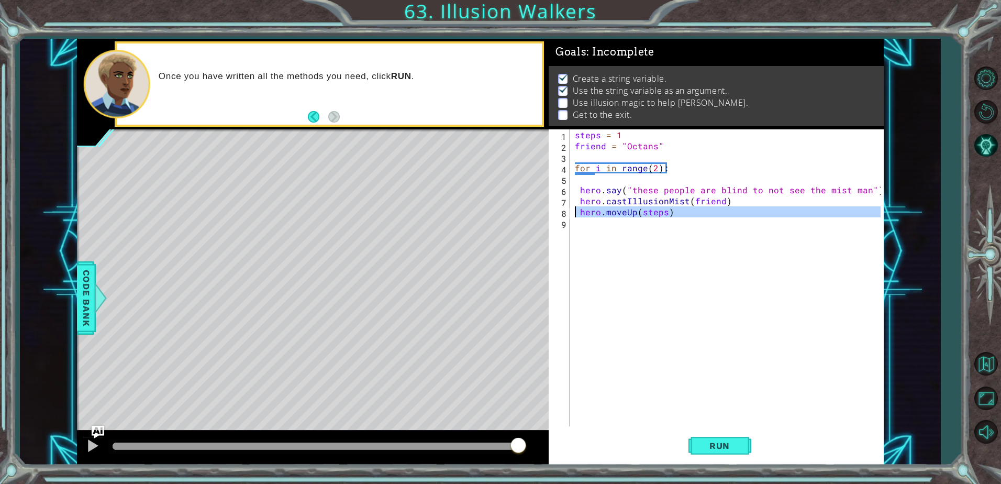
click at [541, 212] on div "1 2 3 4 5 6 7 8 steps = 2 friend = "Octans" for i in range ( 2 ) : hero . castI…" at bounding box center [480, 252] width 807 height 426
click at [581, 209] on div "steps = 1 friend = "Octans" for i in range ( 2 ) : hero . say ( "these people a…" at bounding box center [727, 277] width 308 height 297
type textarea "hero.moveUp(steps)"
drag, startPoint x: 581, startPoint y: 209, endPoint x: 717, endPoint y: 216, distance: 136.8
click at [717, 216] on div "steps = 1 friend = "Octans" for i in range ( 2 ) : hero . say ( "these people a…" at bounding box center [729, 288] width 313 height 319
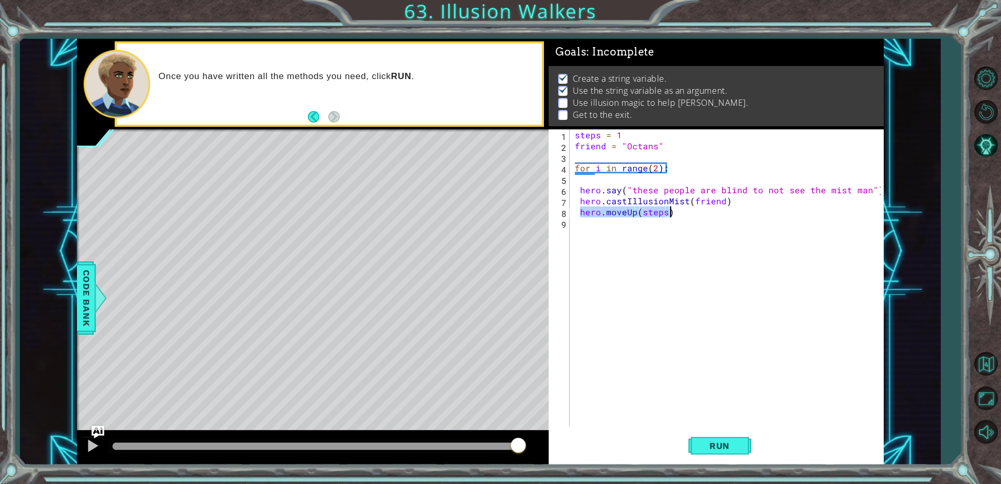
scroll to position [0, 0]
click at [580, 200] on div "steps = 1 friend = "Octans" for i in range ( 2 ) : hero . say ( "these people a…" at bounding box center [729, 288] width 313 height 319
type textarea "hero.castIllusionMist(friend)"
click at [587, 204] on div "steps = 1 friend = "Octans" for i in range ( 2 ) : hero . say ( "these people a…" at bounding box center [731, 288] width 308 height 319
paste textarea "hero.moveUp(steps)"
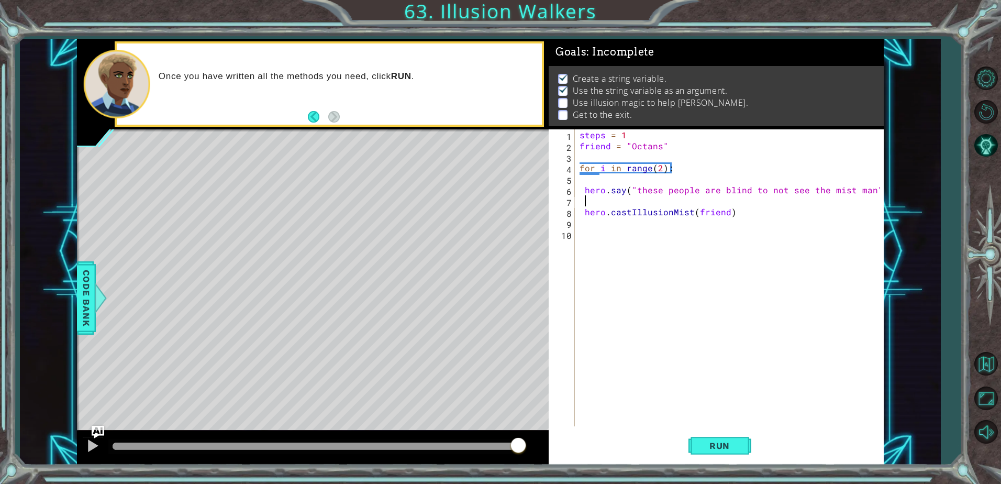
type textarea "hero.moveUp(steps)"
click at [729, 450] on span "Run" at bounding box center [719, 445] width 41 height 10
type textarea "hero.moveUp(steps)"
click at [756, 254] on div "steps = 1 friend = "Octans" for i in range ( 2 ) : hero . say ( "these people a…" at bounding box center [729, 288] width 313 height 319
click at [733, 224] on div "steps = 1 friend = "Octans" for i in range ( 2 ) : hero . say ( "these people a…" at bounding box center [729, 288] width 313 height 319
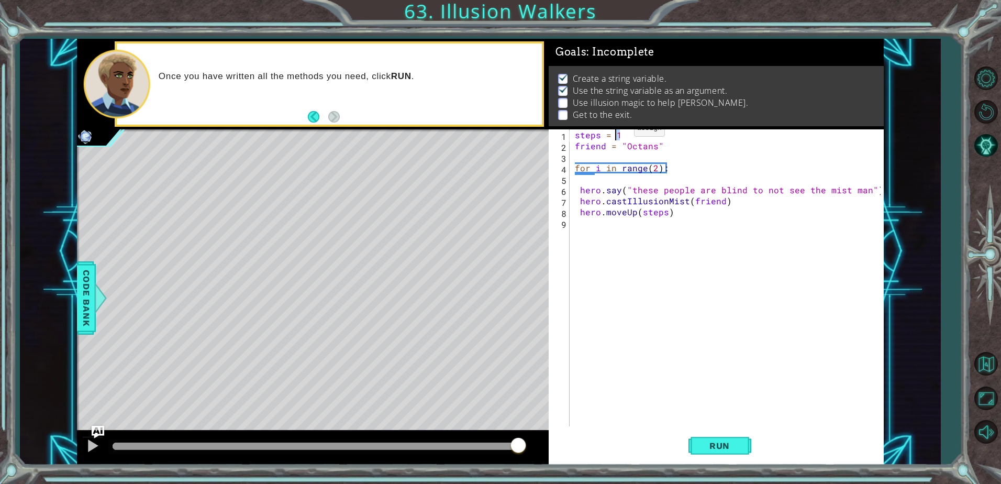
drag, startPoint x: 623, startPoint y: 130, endPoint x: 616, endPoint y: 131, distance: 6.5
click at [616, 131] on div "steps = 1 friend = "Octans" for i in range ( 2 ) : hero . say ( "these people a…" at bounding box center [729, 288] width 313 height 319
click at [733, 442] on span "Run" at bounding box center [719, 445] width 41 height 10
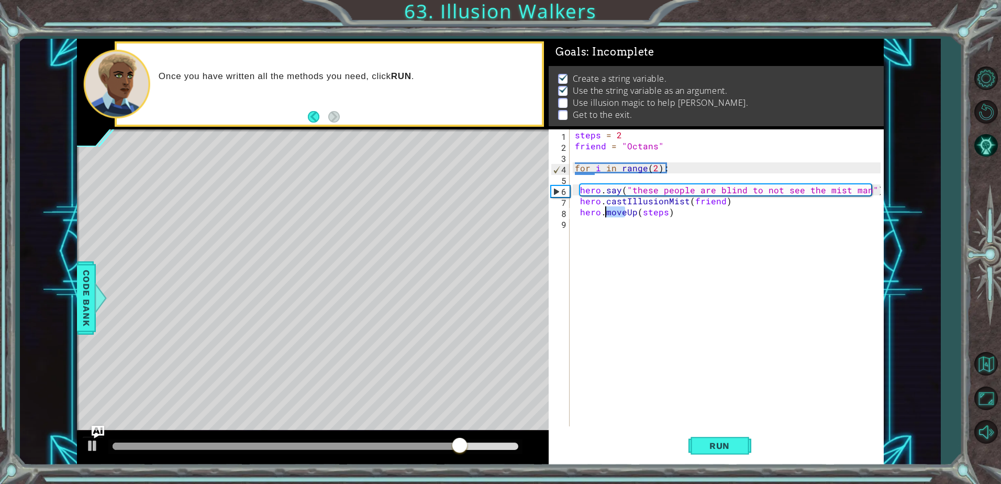
drag, startPoint x: 624, startPoint y: 215, endPoint x: 606, endPoint y: 215, distance: 17.3
click at [606, 215] on div "steps = 2 friend = "Octans" for i in range ( 2 ) : hero . say ( "these people a…" at bounding box center [729, 288] width 313 height 319
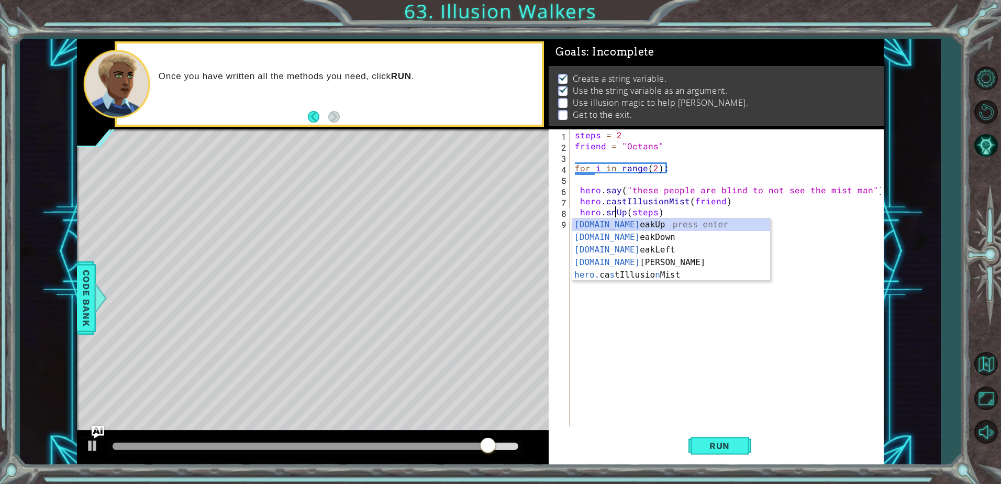
scroll to position [0, 3]
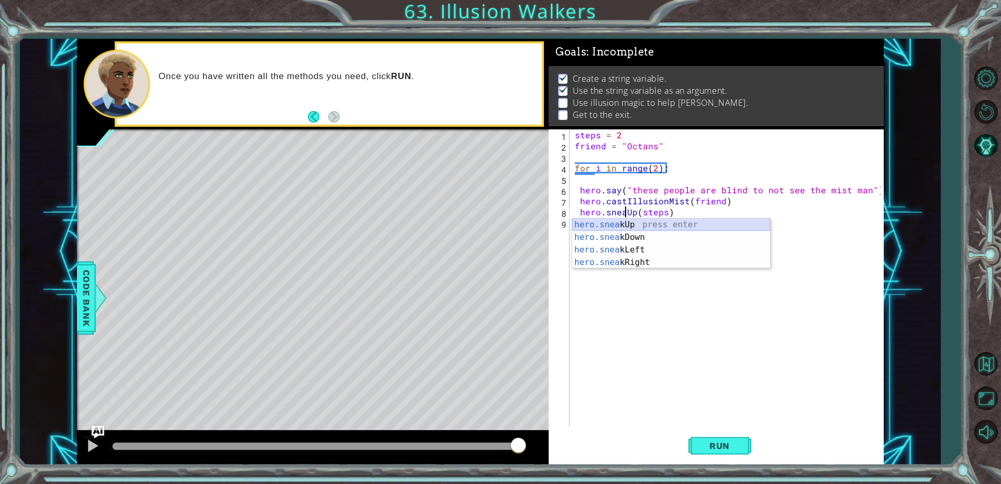
click at [613, 219] on div "hero.snea kUp press enter hero.snea kDown press enter hero.snea kLeft press ent…" at bounding box center [671, 255] width 198 height 75
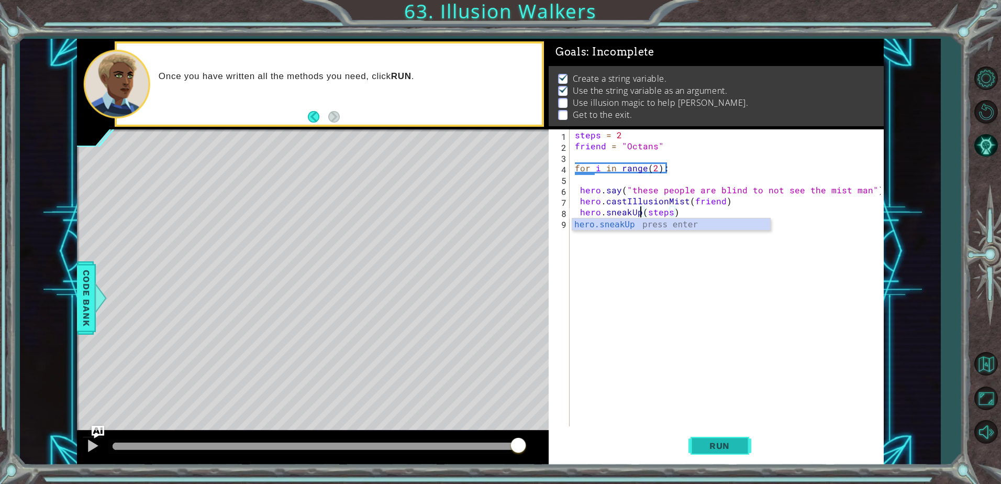
type textarea "hero.sneakUp(steps)"
click at [705, 447] on span "Run" at bounding box center [719, 445] width 41 height 10
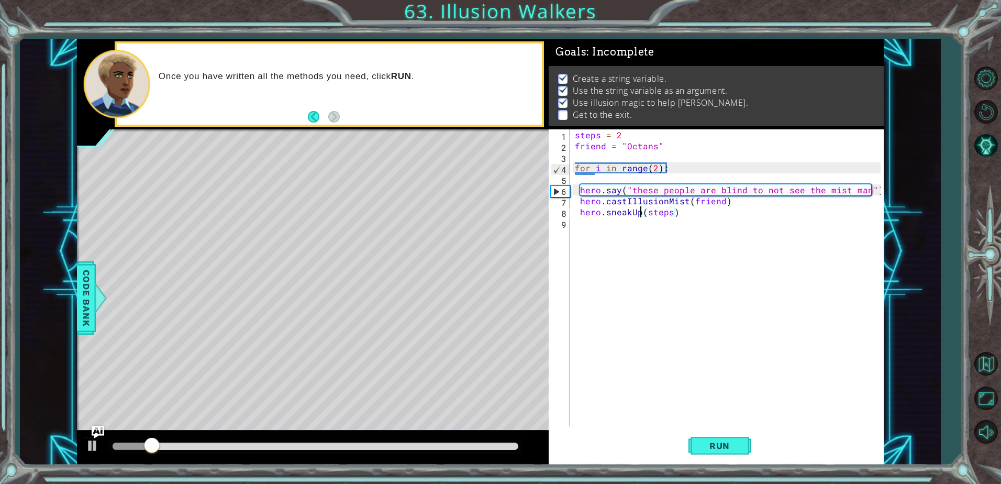
click at [758, 271] on div "steps = 2 friend = "Octans" for i in range ( 2 ) : hero . say ( "these people a…" at bounding box center [729, 288] width 313 height 319
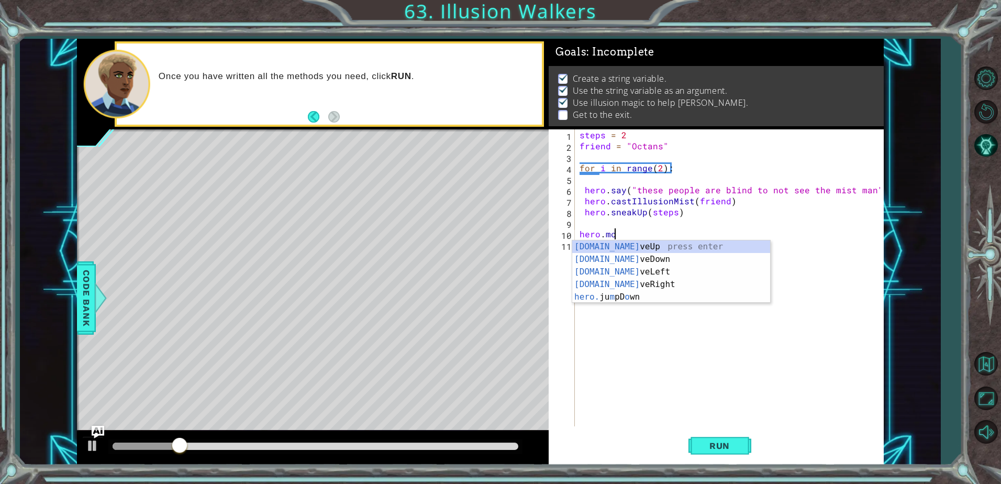
scroll to position [0, 2]
type textarea "hero.moveUp(1)"
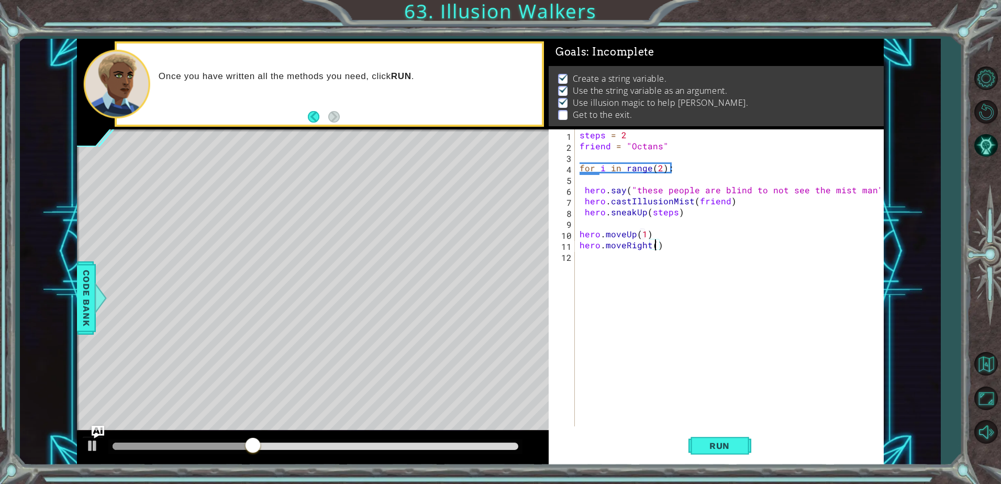
scroll to position [0, 5]
type textarea "hero.moveRight(3)"
click at [734, 452] on button "Run" at bounding box center [719, 446] width 63 height 34
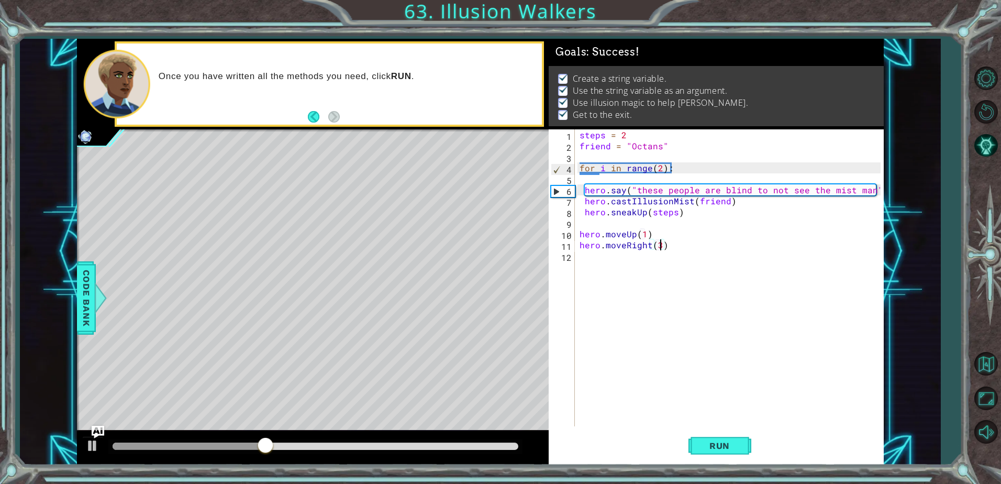
drag, startPoint x: 505, startPoint y: 445, endPoint x: 627, endPoint y: 457, distance: 122.5
click at [614, 455] on div "1 2 3 4 5 6 7 8 steps = 2 friend = "Octans" for i in range ( 2 ) : hero . castI…" at bounding box center [480, 252] width 807 height 426
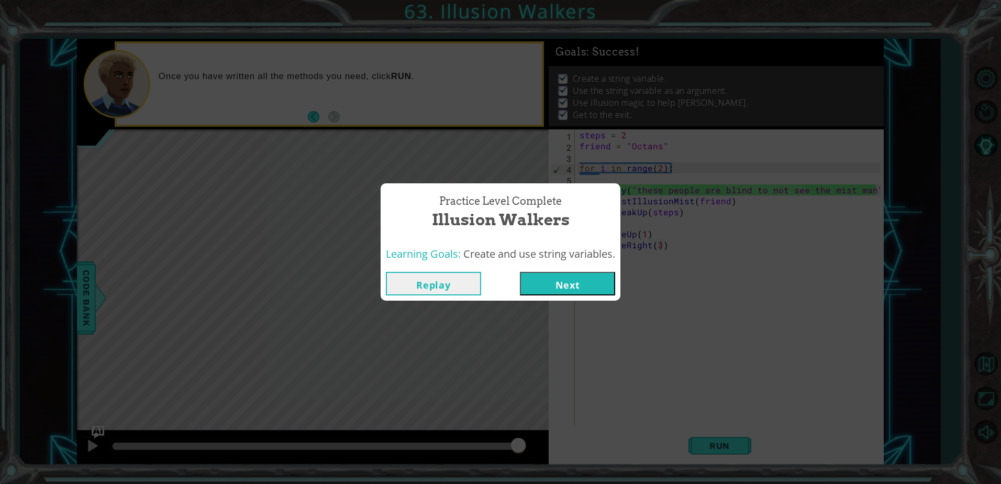
click at [591, 284] on button "Next" at bounding box center [567, 284] width 95 height 24
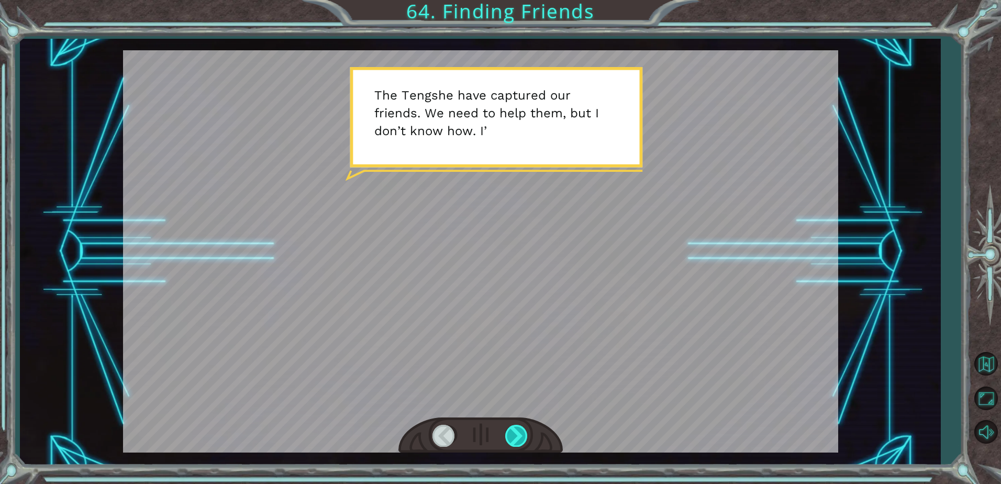
click at [509, 439] on div at bounding box center [517, 435] width 24 height 21
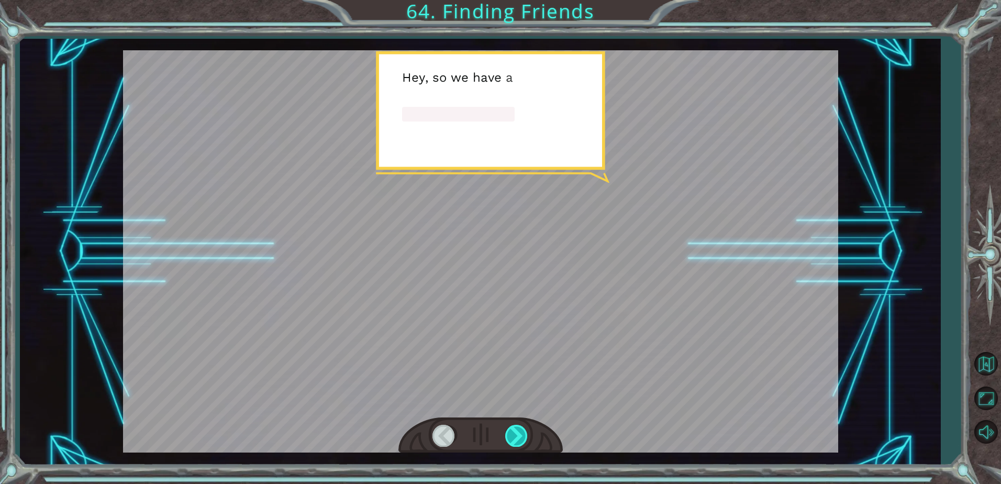
click at [509, 439] on div at bounding box center [517, 435] width 24 height 21
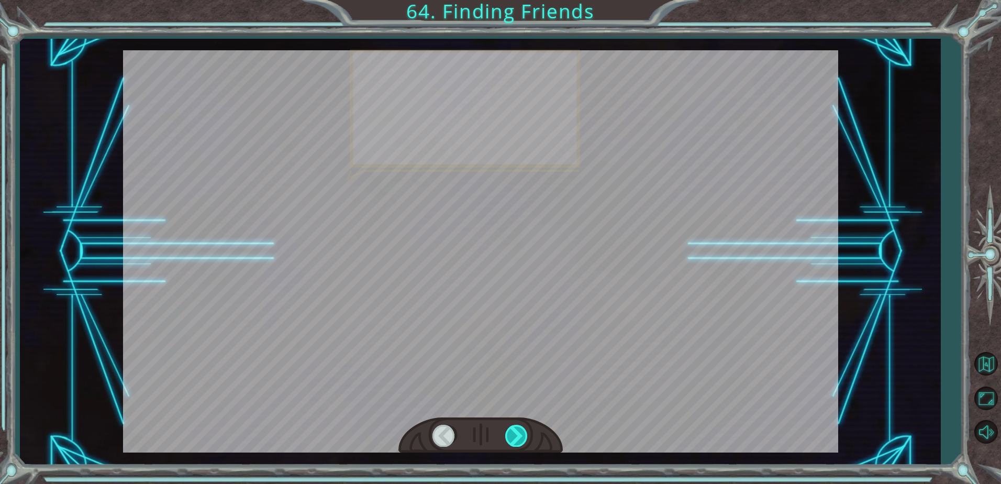
click at [509, 439] on div at bounding box center [517, 435] width 24 height 21
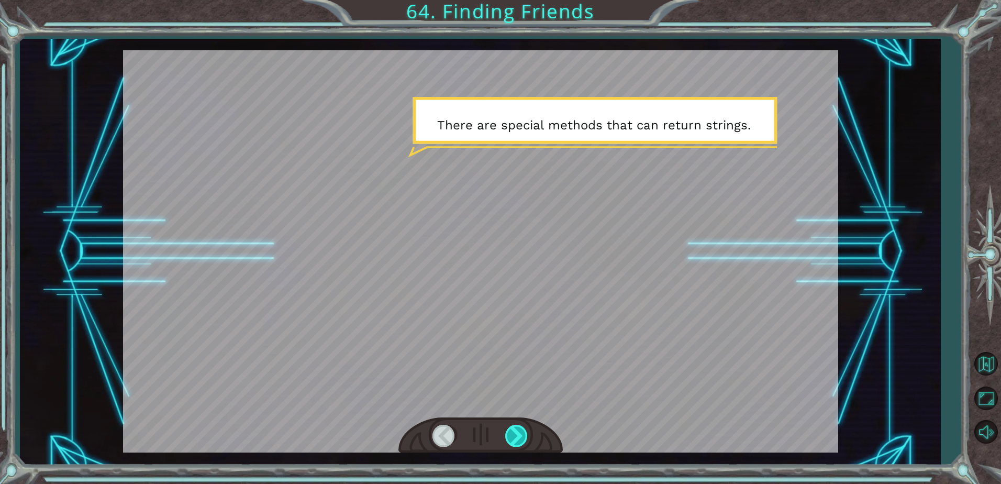
click at [509, 439] on div at bounding box center [517, 435] width 24 height 21
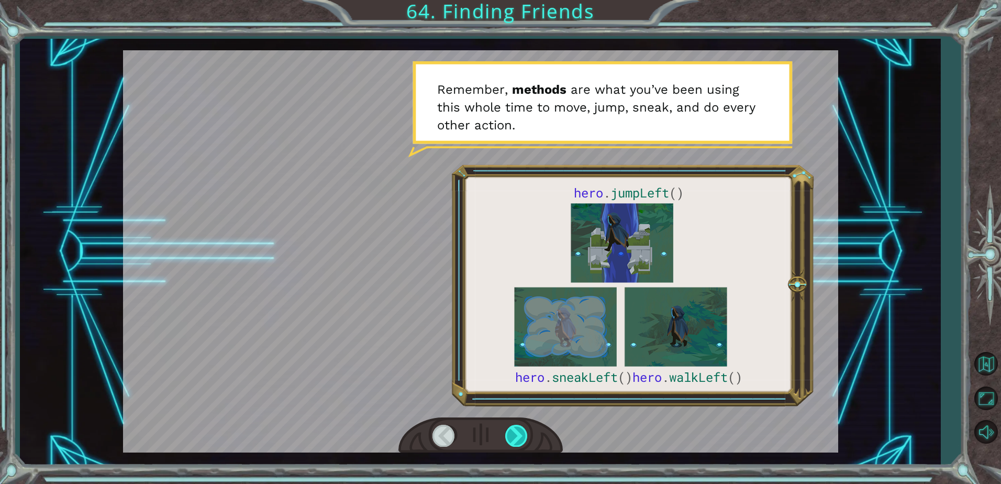
click at [509, 439] on div at bounding box center [517, 435] width 24 height 21
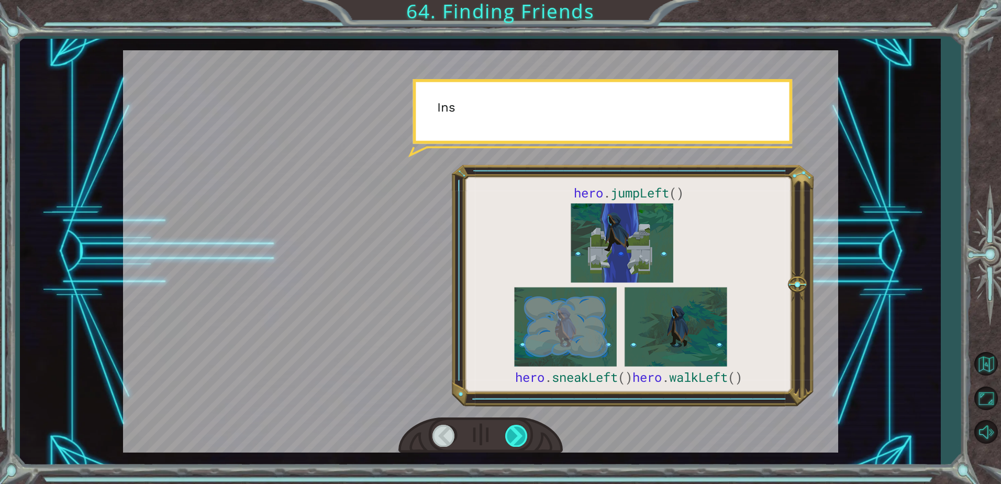
click at [509, 439] on div at bounding box center [517, 435] width 24 height 21
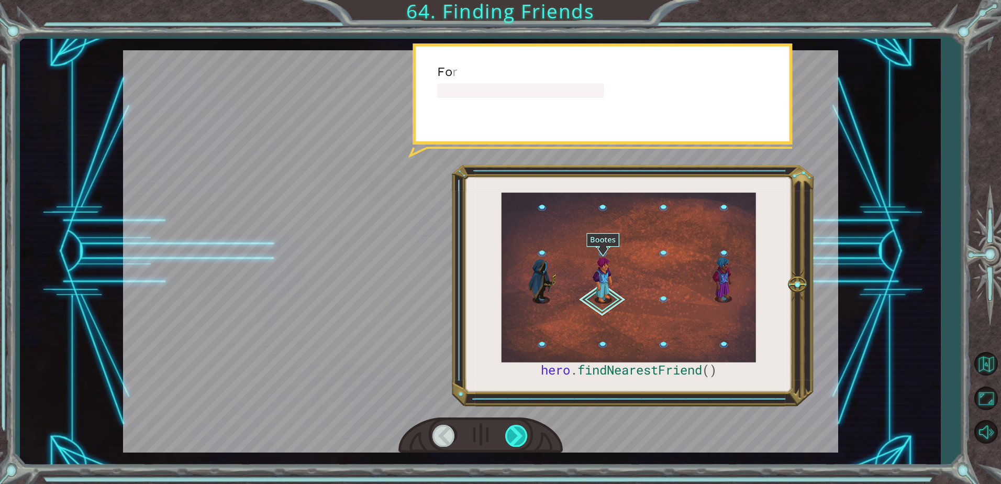
click at [509, 439] on div at bounding box center [517, 435] width 24 height 21
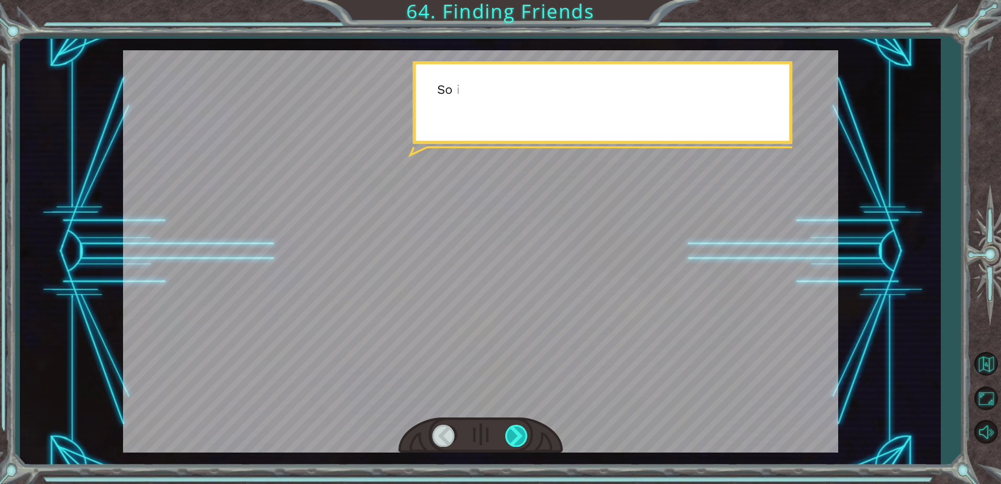
click at [510, 438] on div at bounding box center [517, 435] width 24 height 21
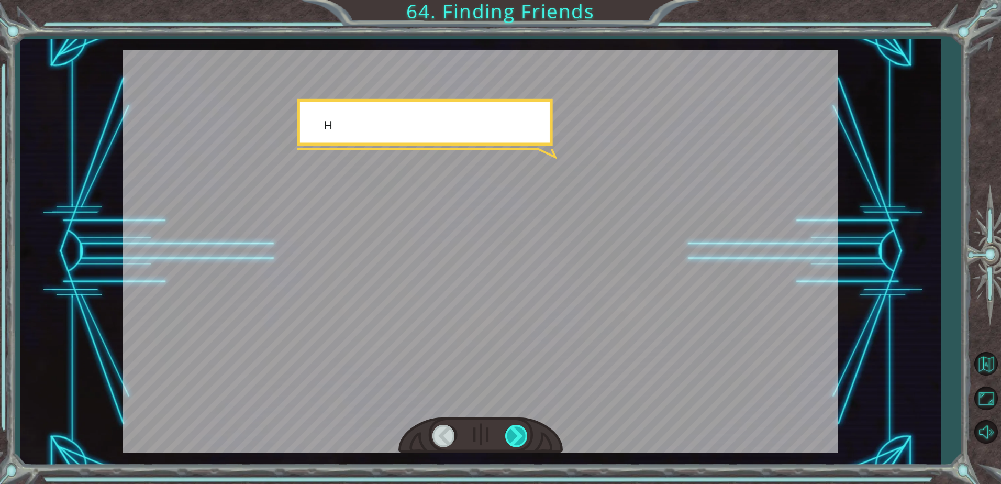
click at [510, 438] on div at bounding box center [517, 435] width 24 height 21
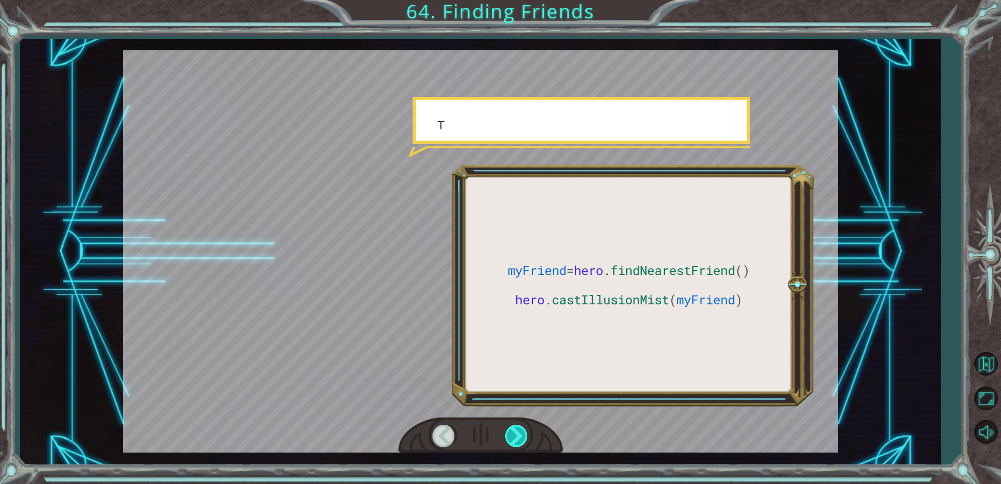
click at [510, 438] on div at bounding box center [517, 435] width 24 height 21
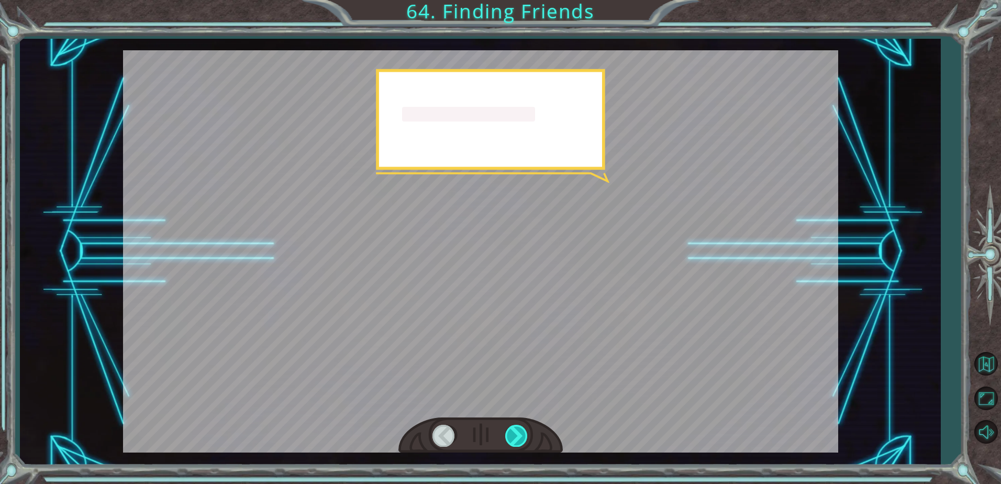
click at [510, 438] on div at bounding box center [517, 435] width 24 height 21
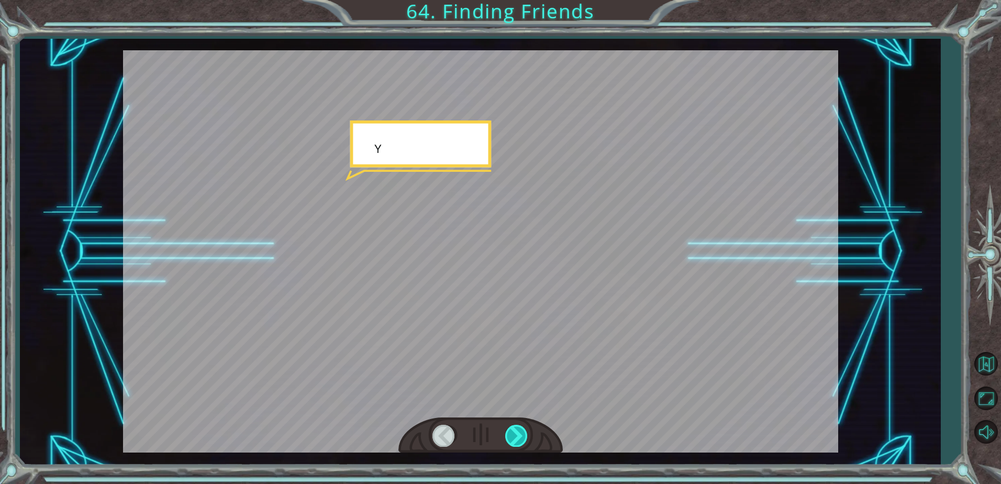
click at [511, 438] on div at bounding box center [517, 435] width 24 height 21
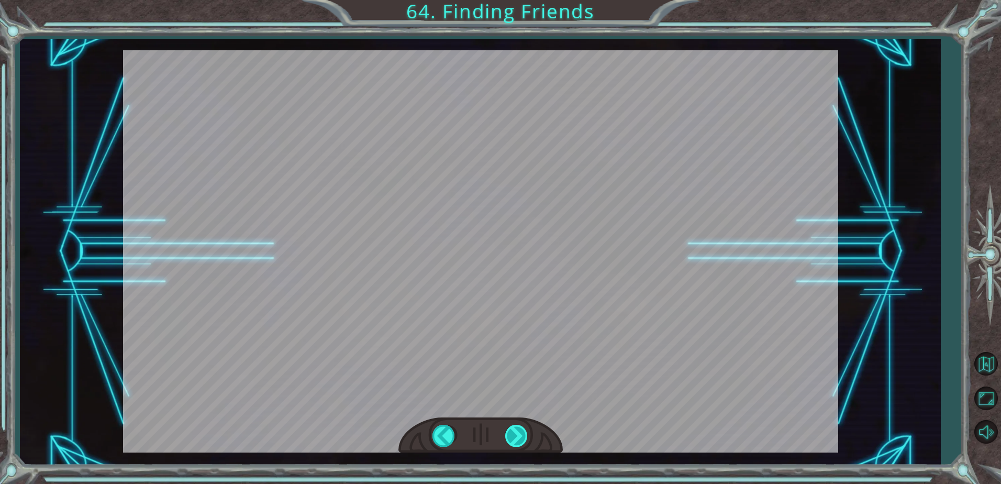
click at [511, 438] on div at bounding box center [517, 435] width 24 height 21
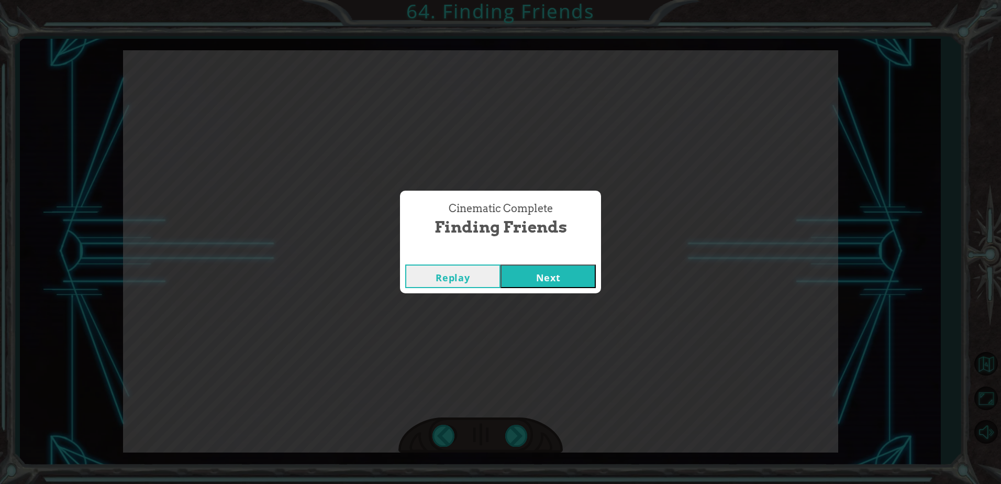
click at [545, 284] on button "Next" at bounding box center [548, 276] width 95 height 24
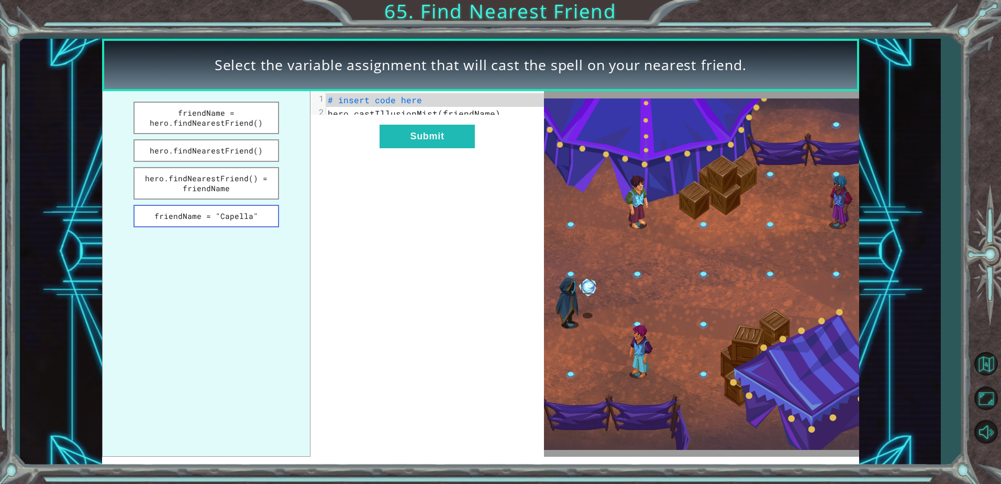
click at [238, 215] on button "friendName = "Capella"" at bounding box center [206, 216] width 145 height 23
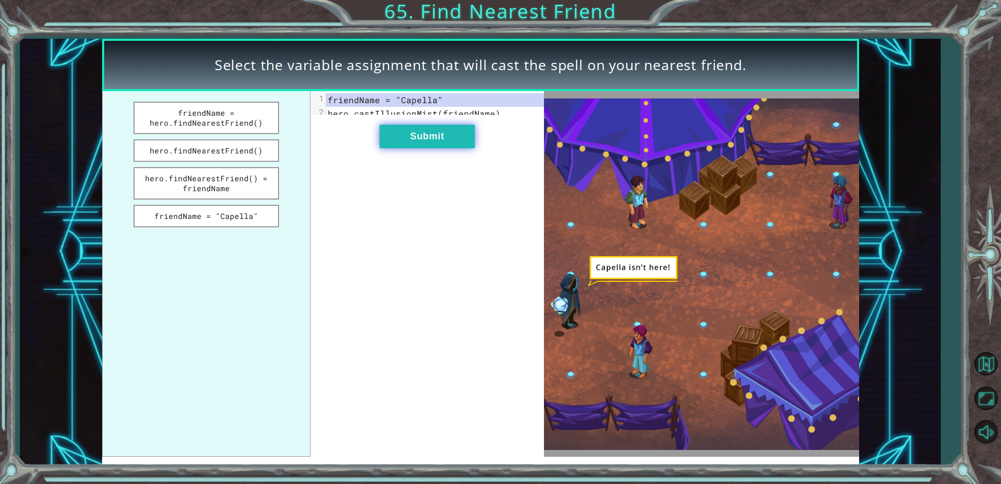
click at [443, 144] on button "Submit" at bounding box center [427, 137] width 95 height 24
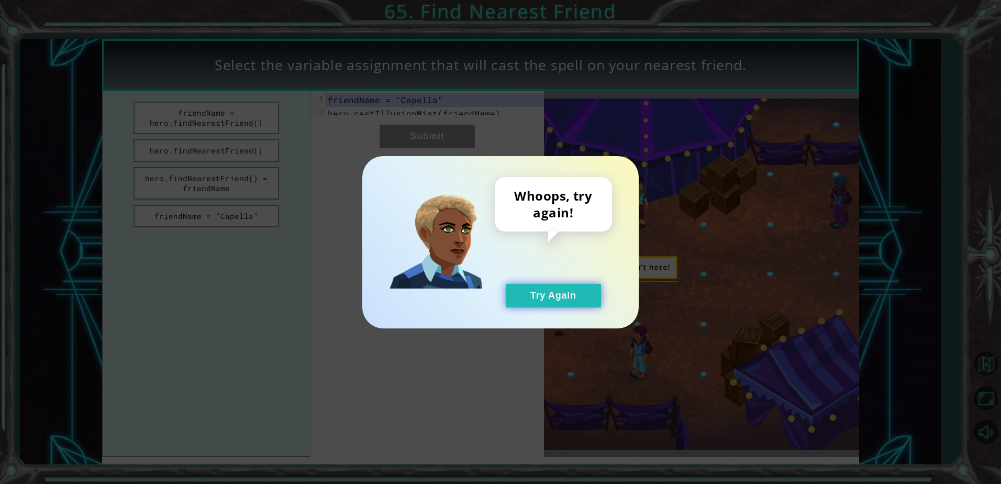
click at [567, 286] on button "Try Again" at bounding box center [553, 296] width 95 height 24
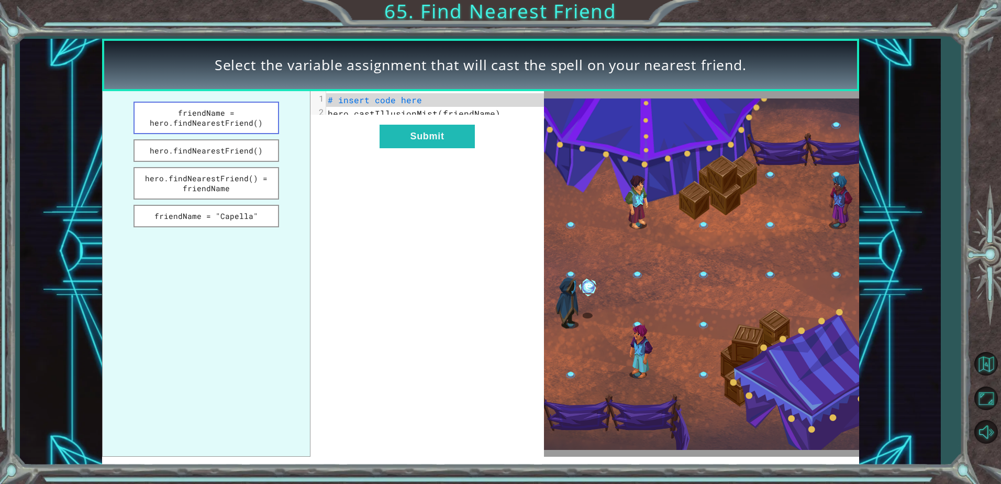
click at [253, 120] on button "friendName = hero.findNearestFriend()" at bounding box center [206, 118] width 145 height 32
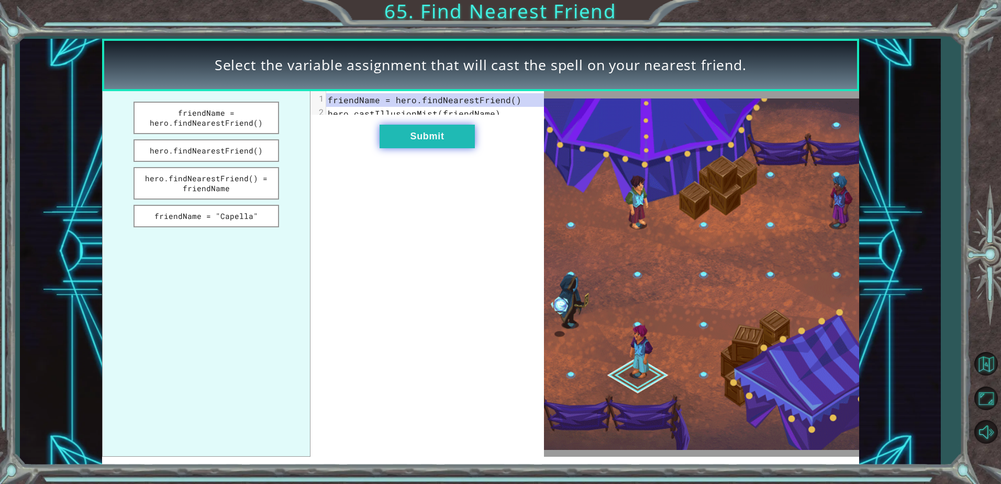
click at [439, 148] on button "Submit" at bounding box center [427, 137] width 95 height 24
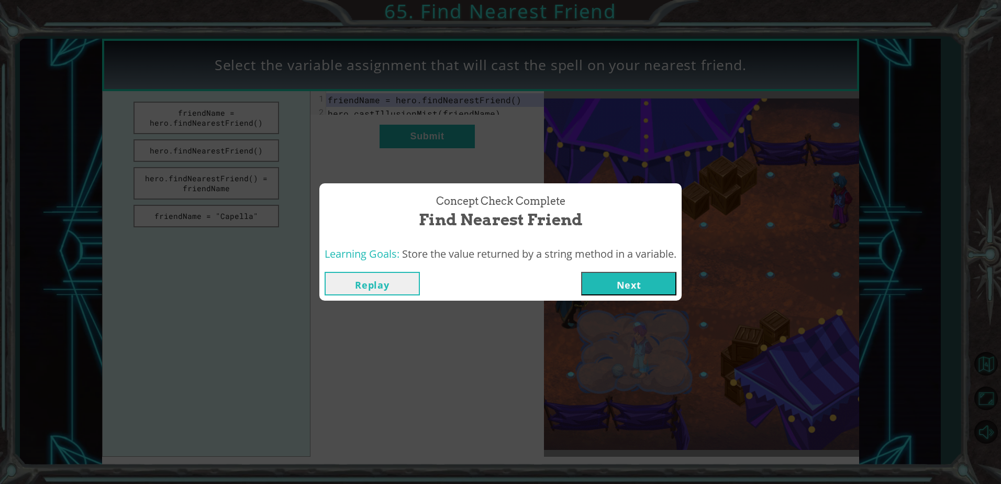
click at [656, 288] on button "Next" at bounding box center [628, 284] width 95 height 24
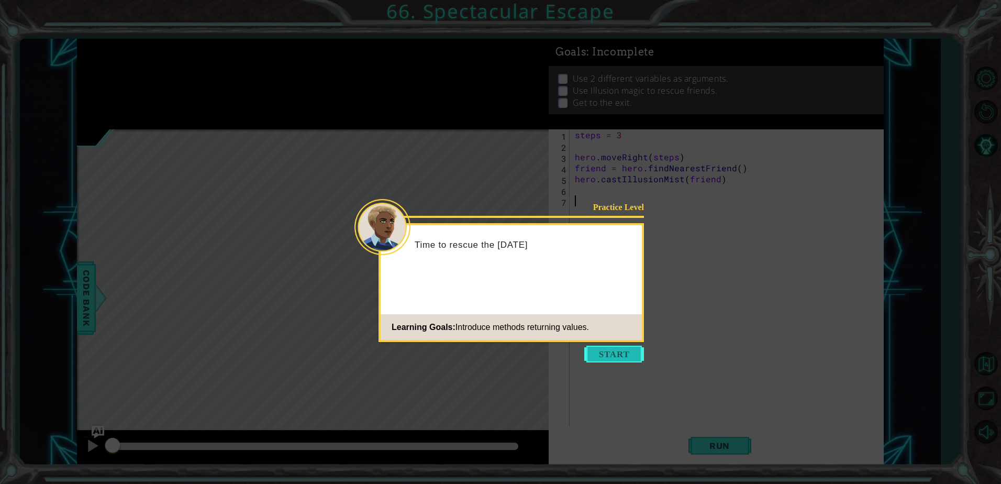
click at [614, 355] on button "Start" at bounding box center [614, 354] width 60 height 17
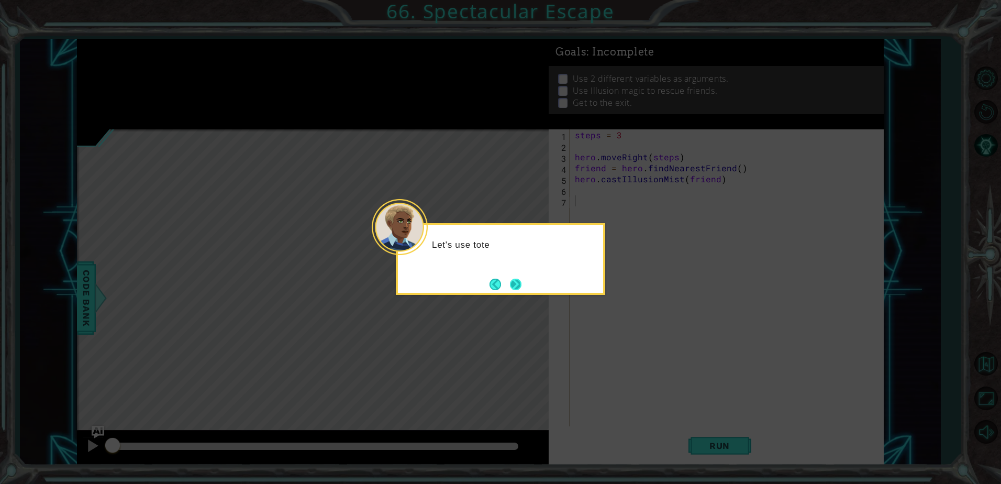
click at [516, 290] on button "Next" at bounding box center [516, 285] width 12 height 12
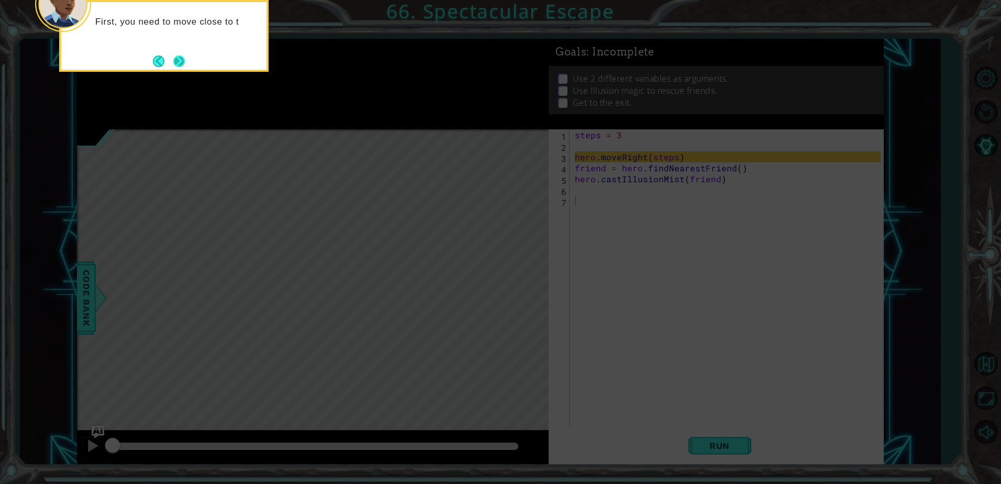
click at [175, 63] on button "Next" at bounding box center [179, 61] width 12 height 12
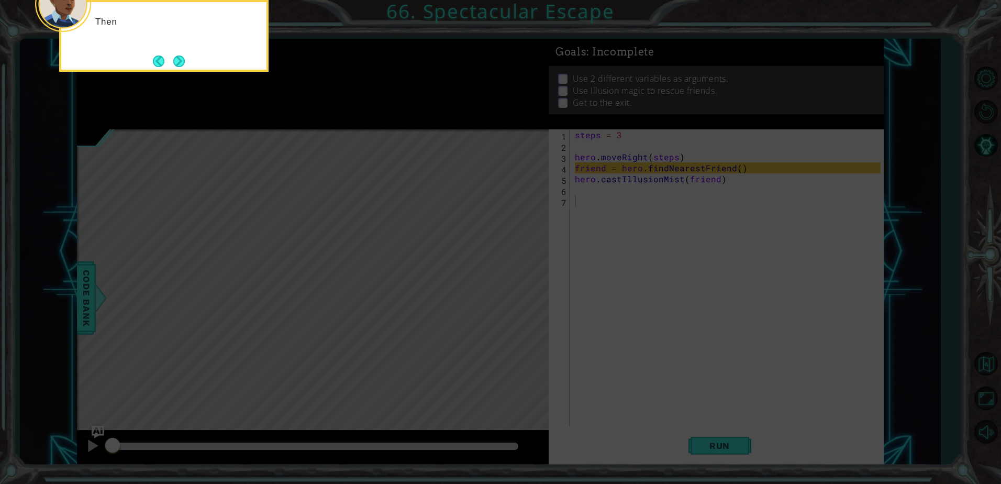
click at [175, 63] on button "Next" at bounding box center [179, 61] width 12 height 12
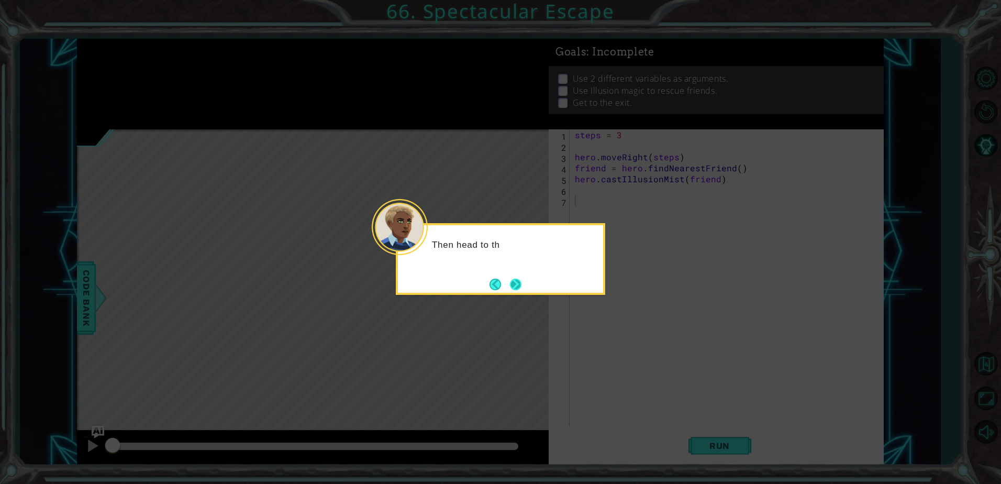
click at [514, 280] on button "Next" at bounding box center [516, 284] width 12 height 12
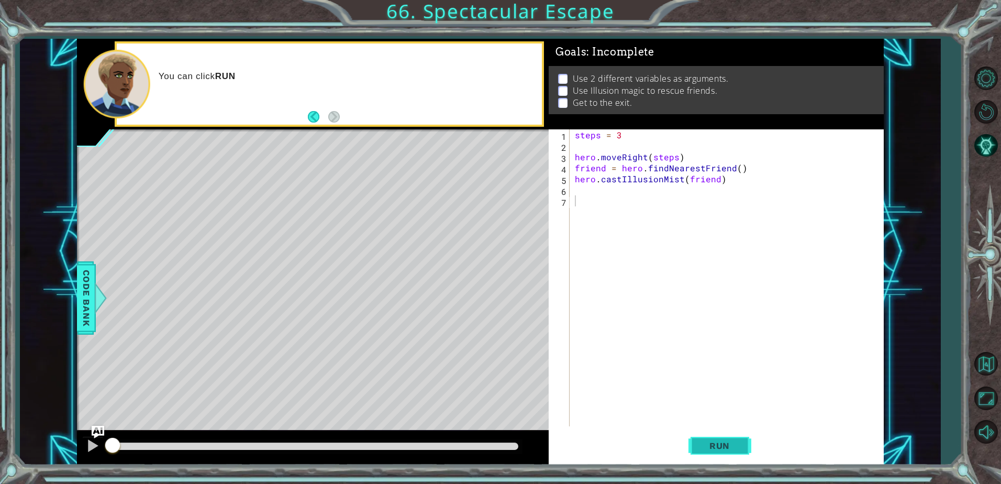
click at [717, 451] on span "Run" at bounding box center [719, 445] width 41 height 10
